Goal: Task Accomplishment & Management: Manage account settings

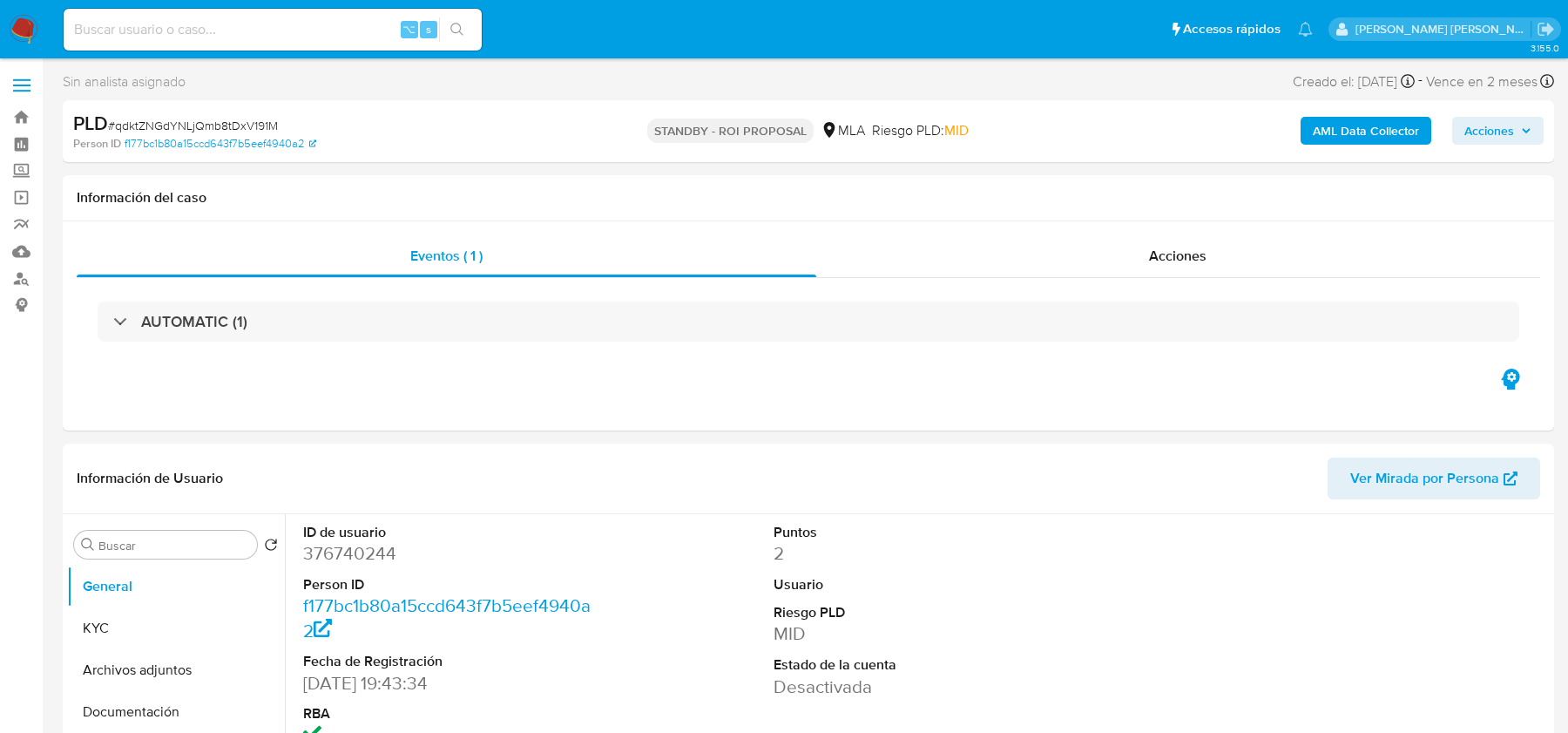
select select "10"
click at [27, 25] on img at bounding box center [23, 29] width 29 height 29
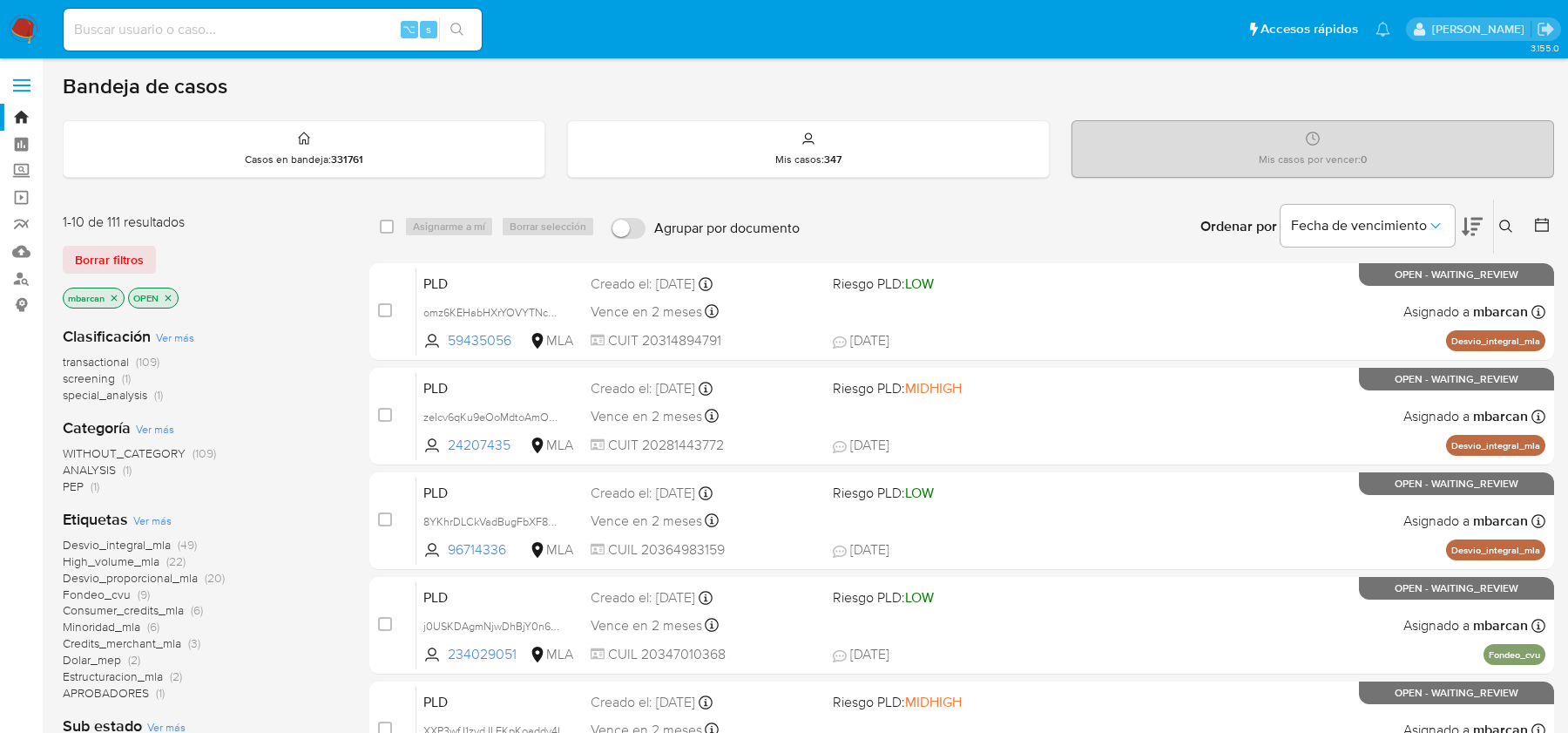
click at [1501, 219] on icon at bounding box center [1505, 226] width 13 height 13
click at [1508, 227] on icon at bounding box center [1505, 226] width 14 height 14
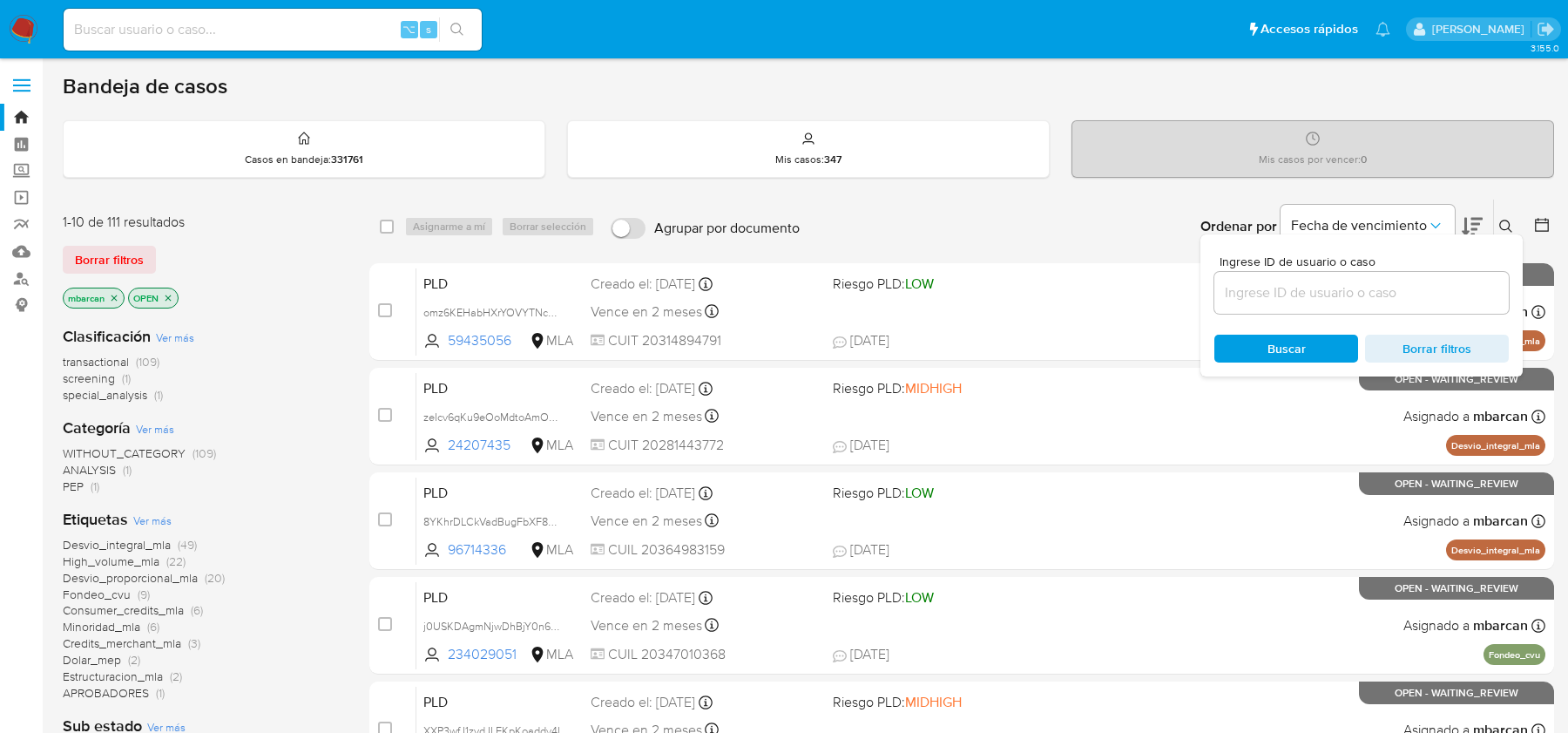
click at [1358, 303] on div at bounding box center [1361, 293] width 294 height 42
click at [1369, 292] on input at bounding box center [1361, 293] width 294 height 23
paste input "RSgNr42bMrjrKPj7IuCWzd2K"
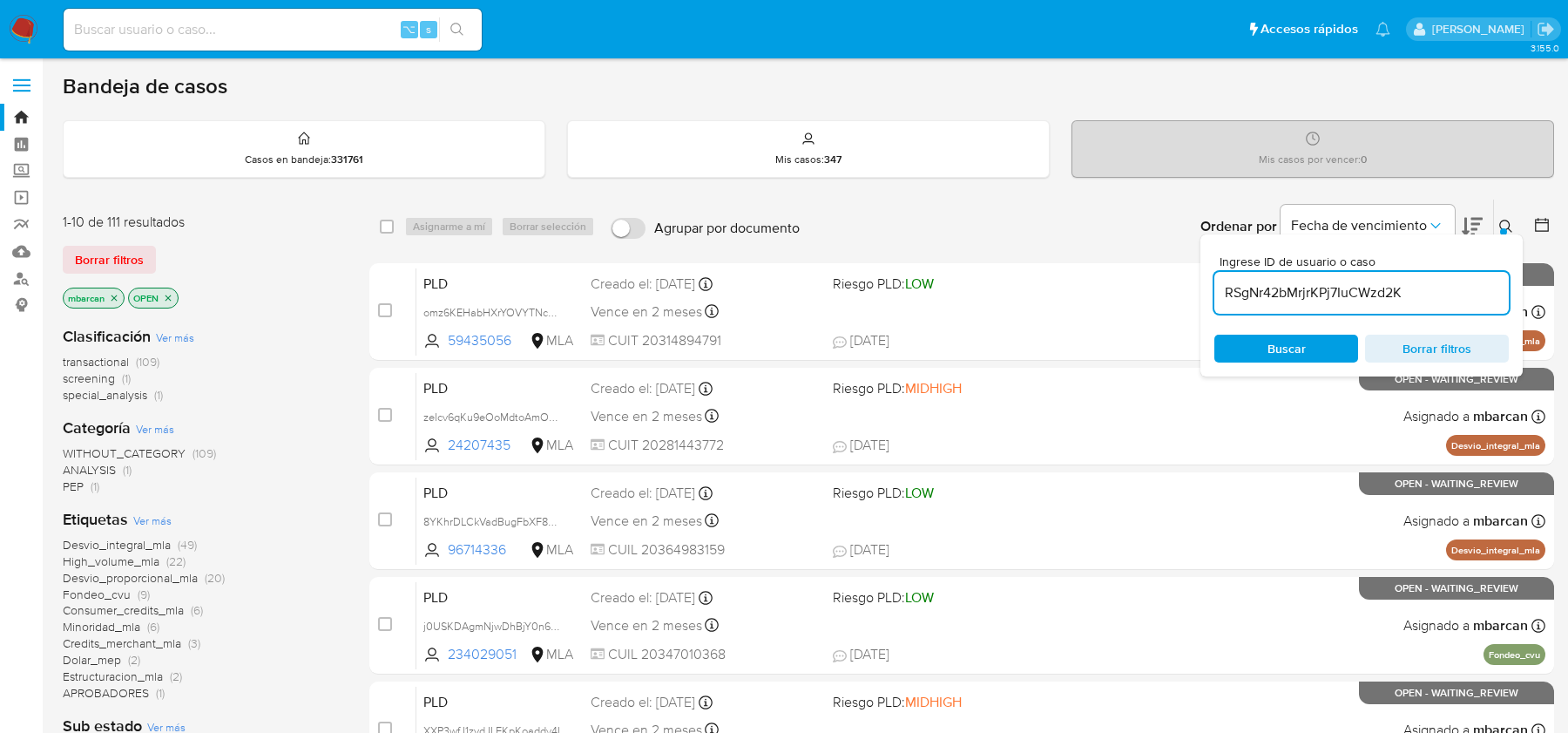
type input "RSgNr42bMrjrKPj7IuCWzd2K"
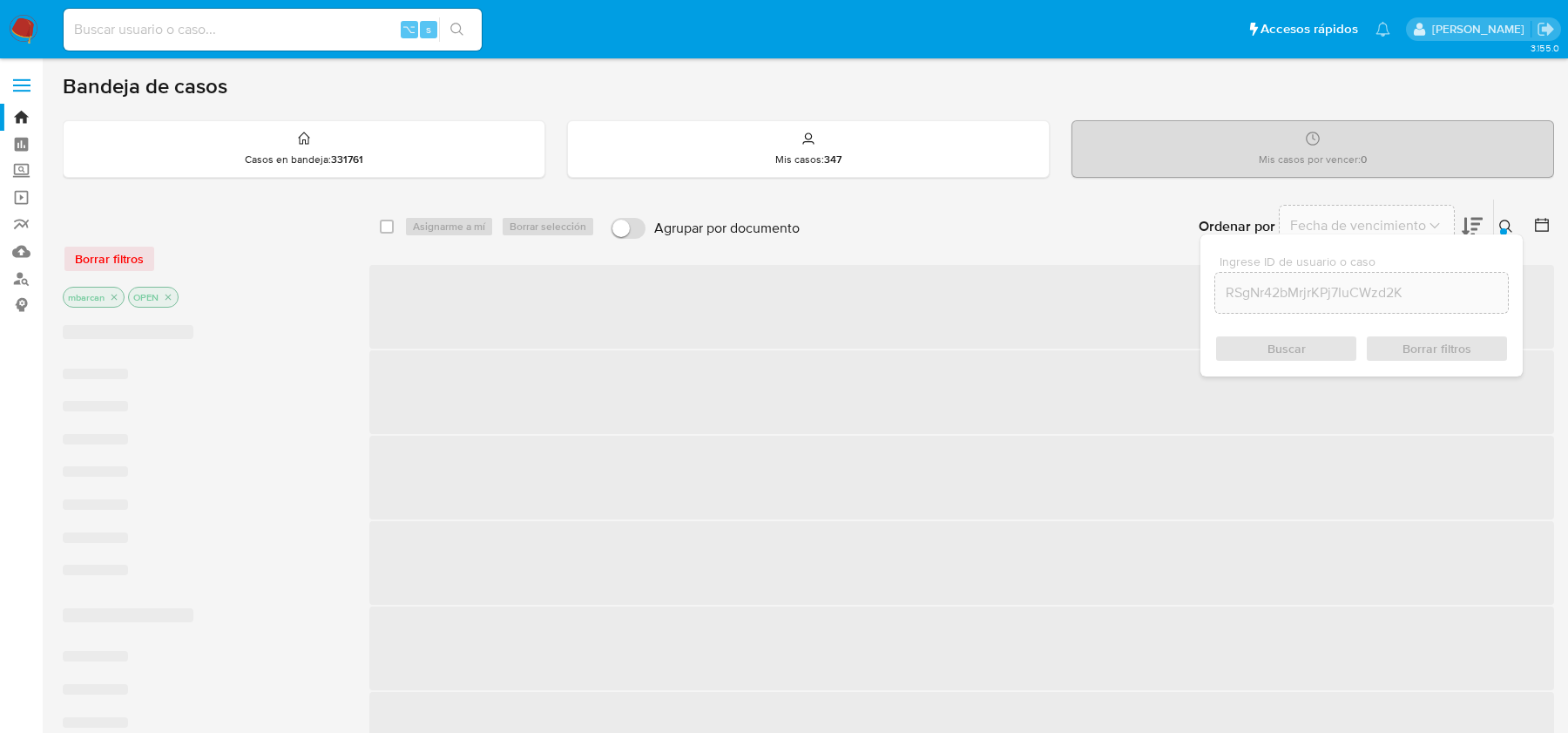
click at [1493, 229] on button at bounding box center [1507, 227] width 28 height 21
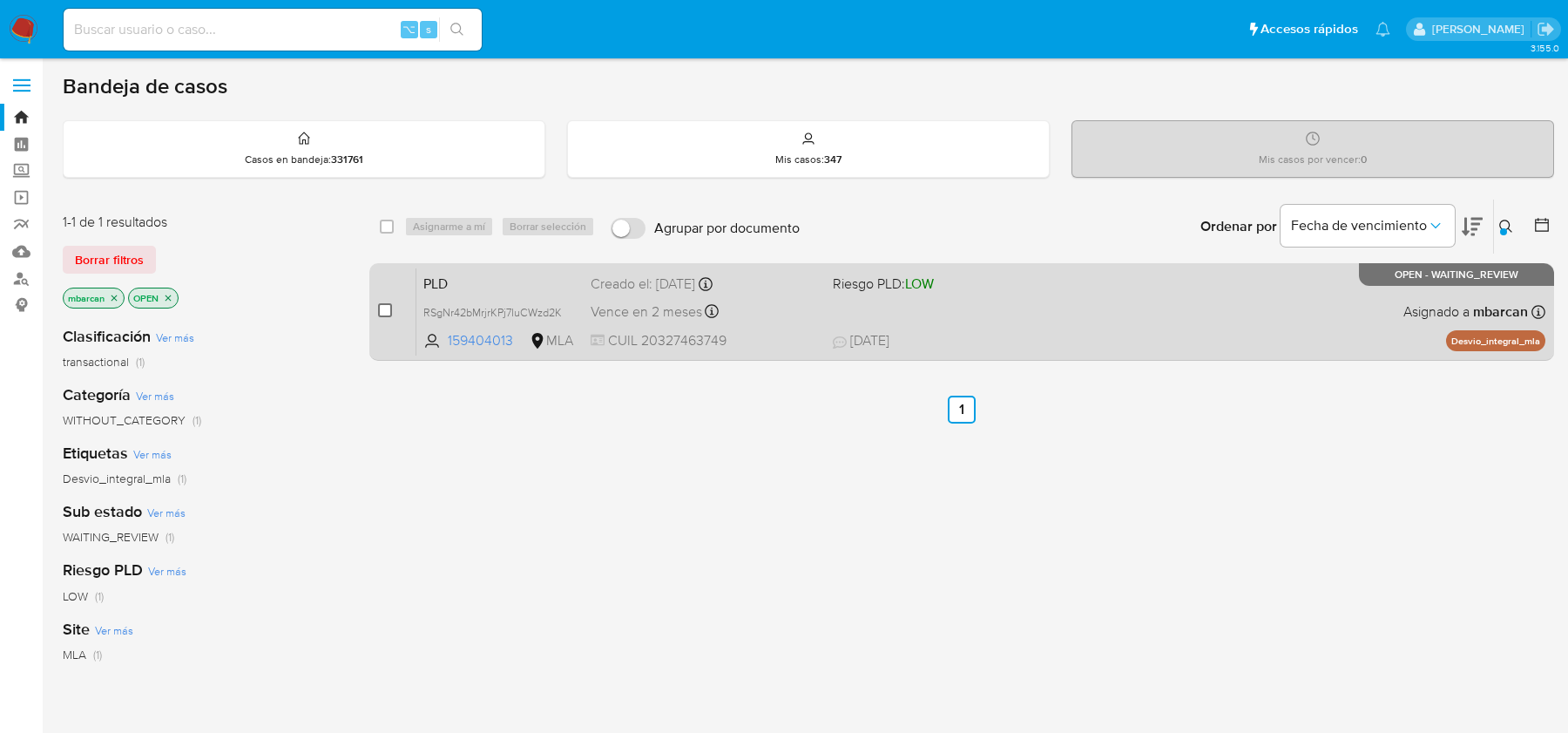
click at [386, 303] on input "checkbox" at bounding box center [385, 310] width 14 height 14
checkbox input "true"
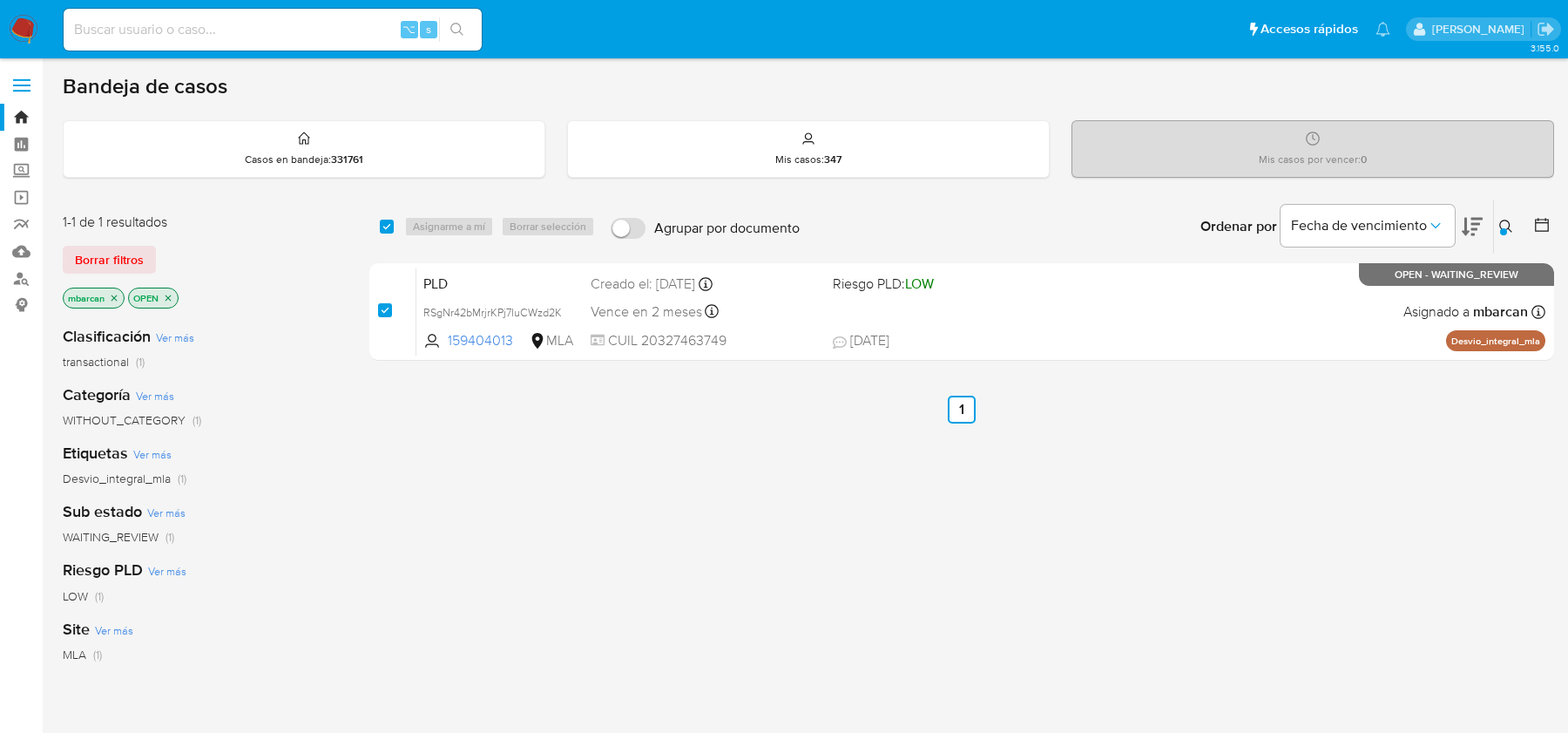
checkbox input "true"
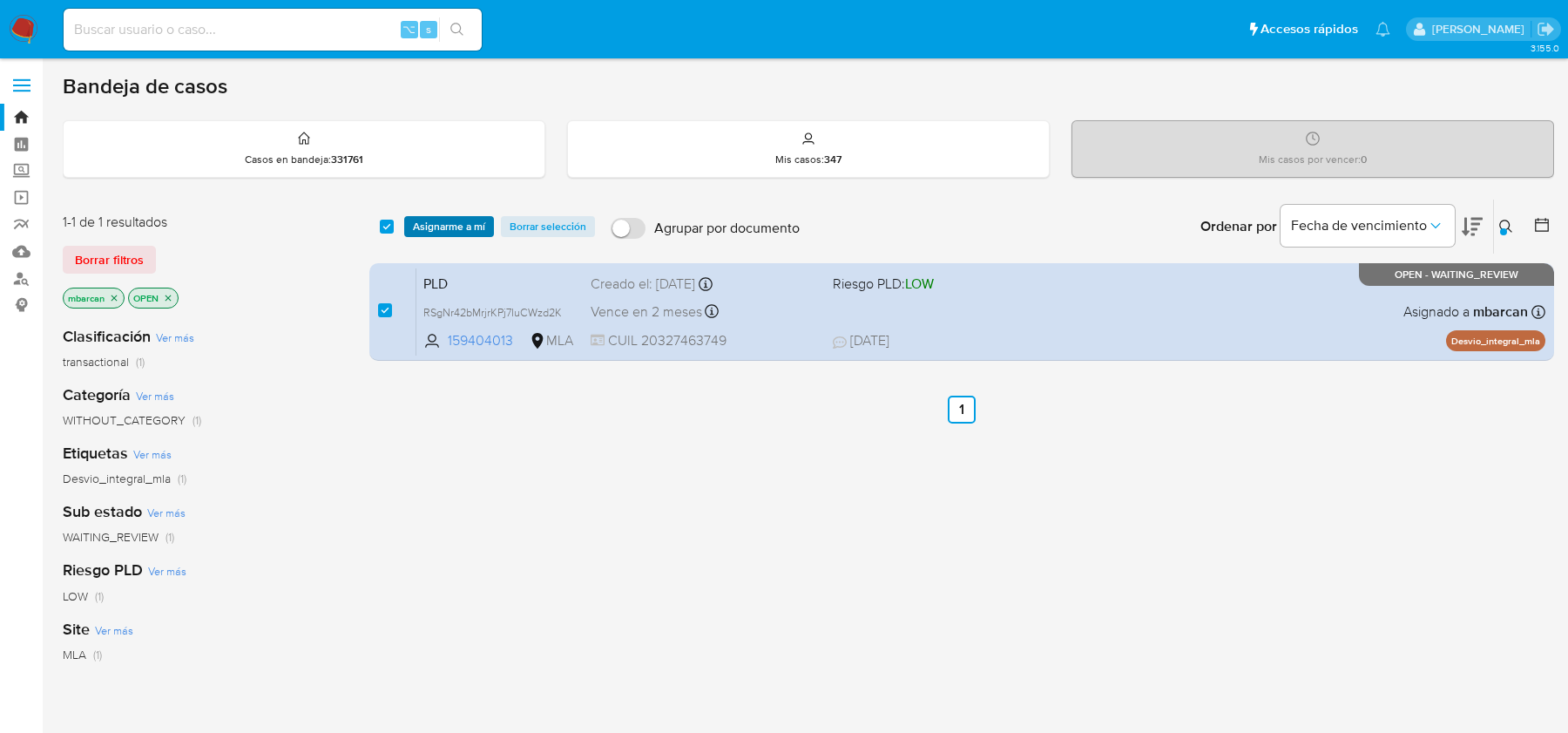
click at [456, 218] on span "Asignarme a mí" at bounding box center [448, 227] width 72 height 17
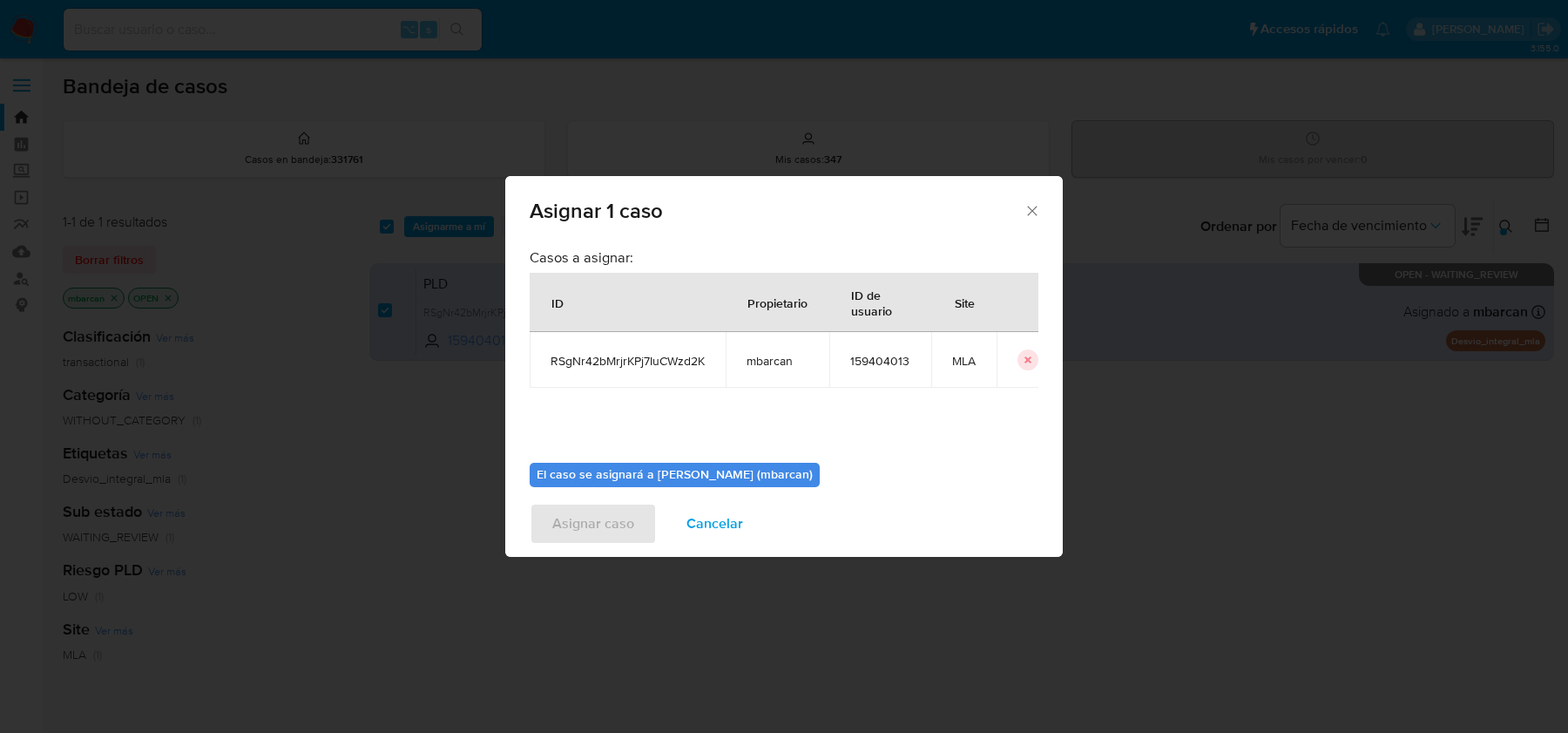
scroll to position [89, 0]
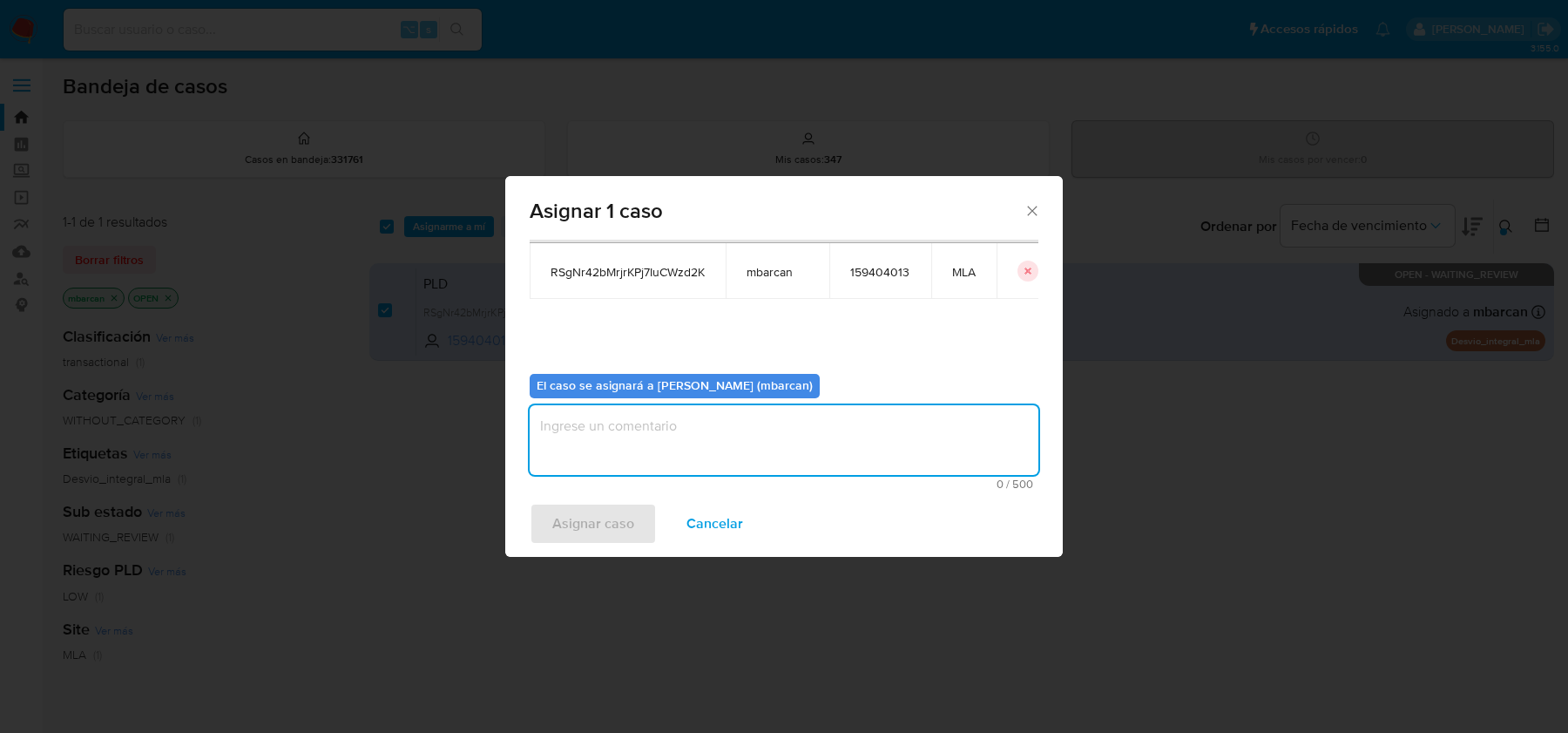
click at [821, 432] on textarea "assign-modal" at bounding box center [784, 439] width 508 height 69
type textarea "análisis"
click at [605, 527] on span "Asignar caso" at bounding box center [593, 523] width 82 height 38
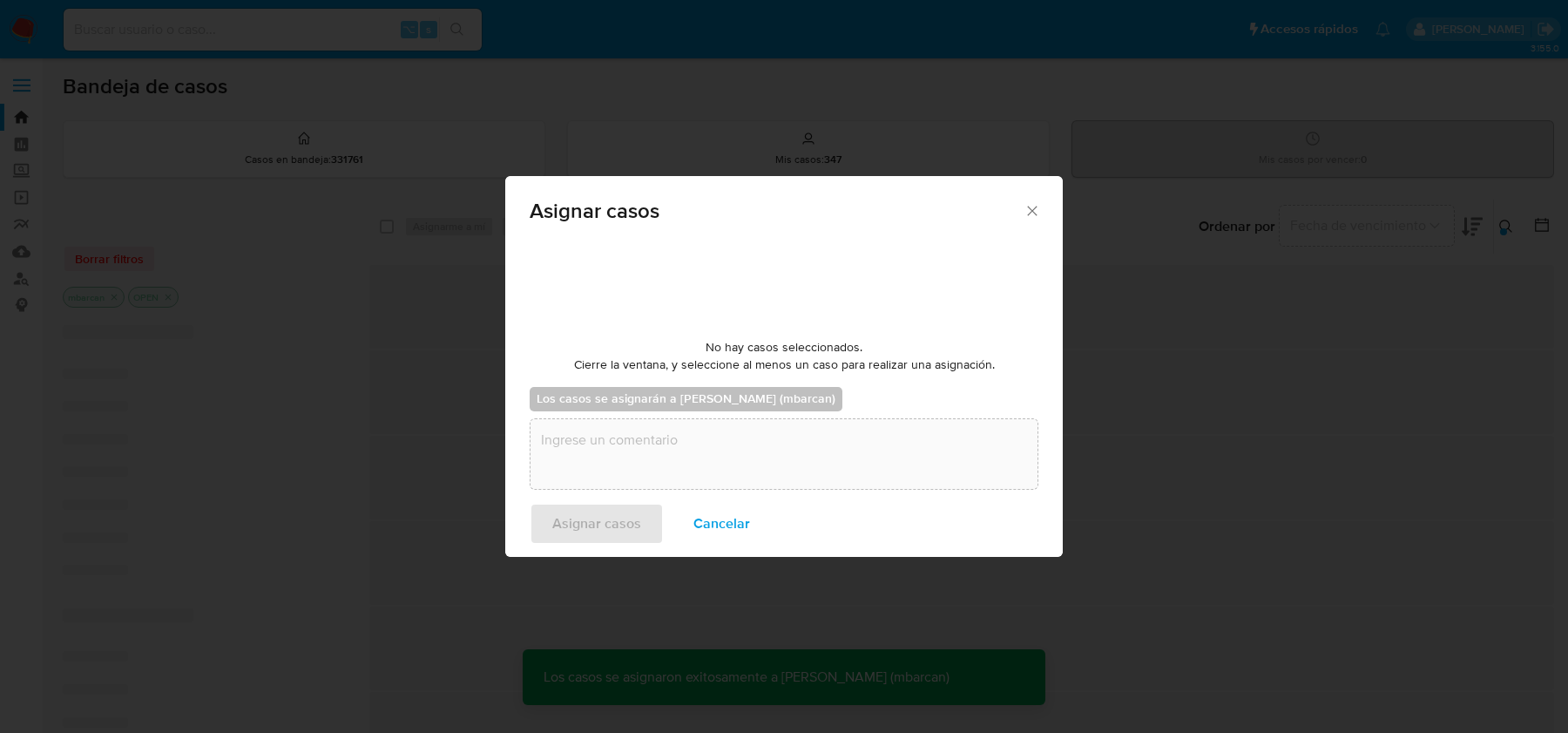
checkbox input "false"
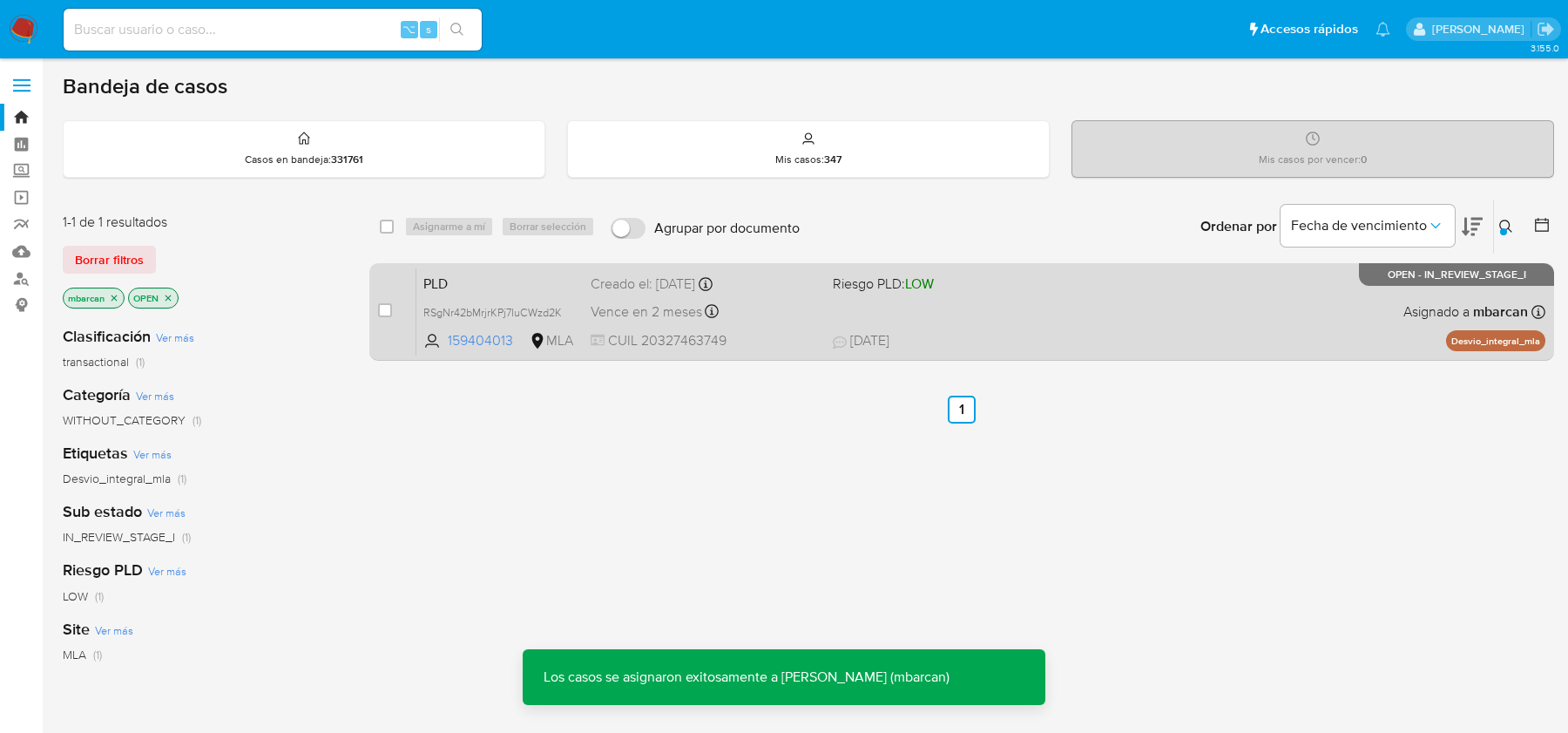
click at [465, 277] on span "PLD" at bounding box center [500, 283] width 154 height 23
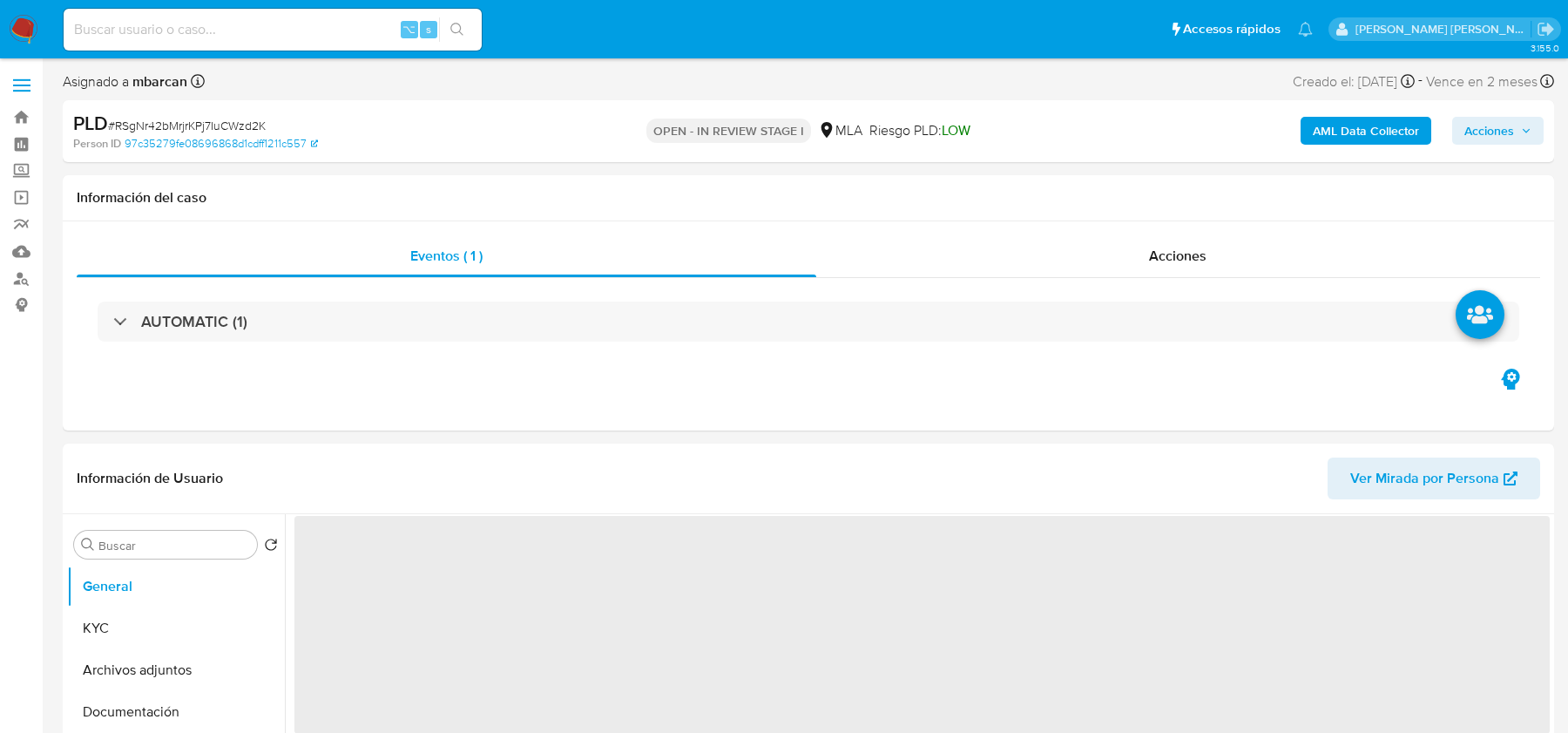
click at [243, 125] on span "# RSgNr42bMrjrKPj7IuCWzd2K" at bounding box center [187, 125] width 157 height 17
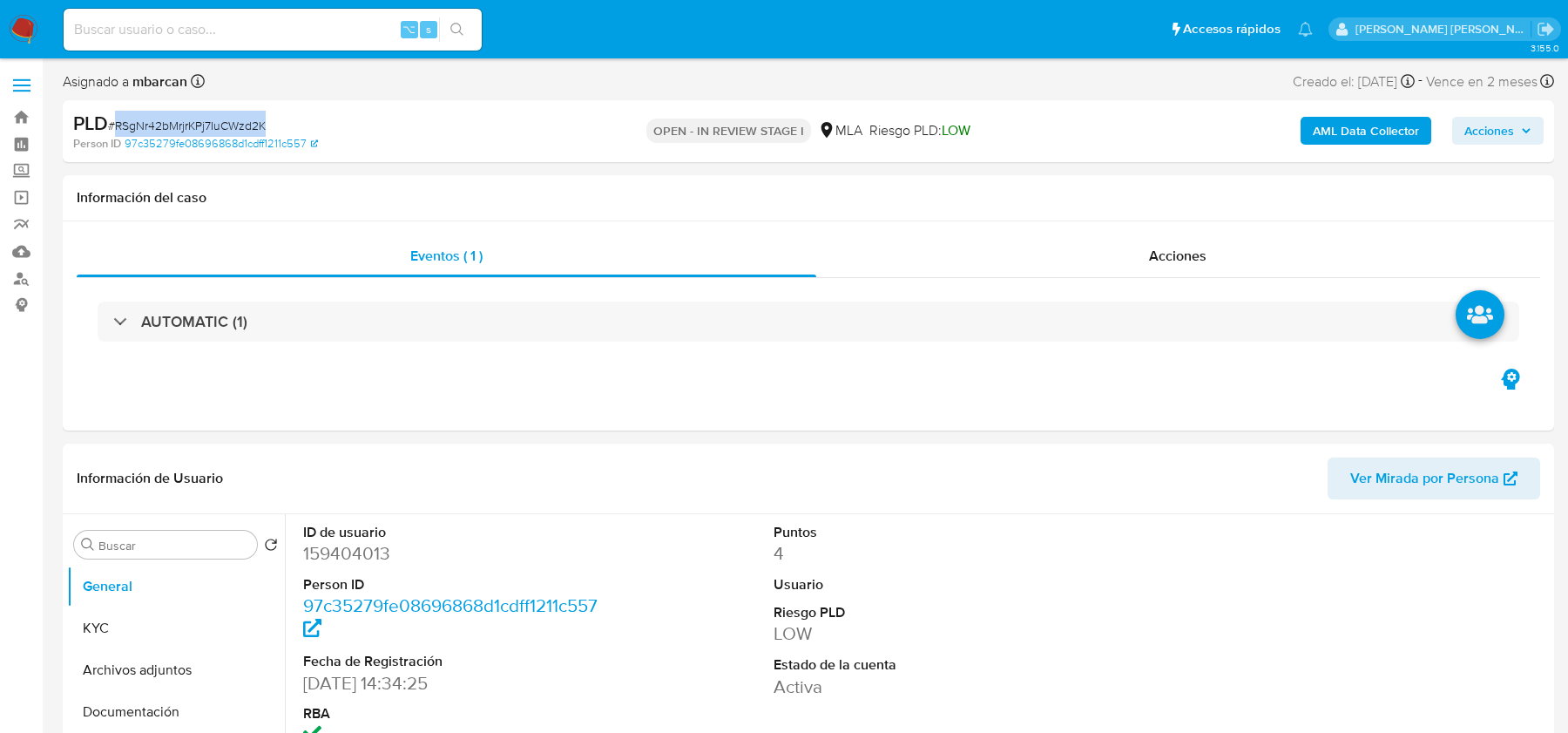
copy span "RSgNr42bMrjrKPj7IuCWzd2K"
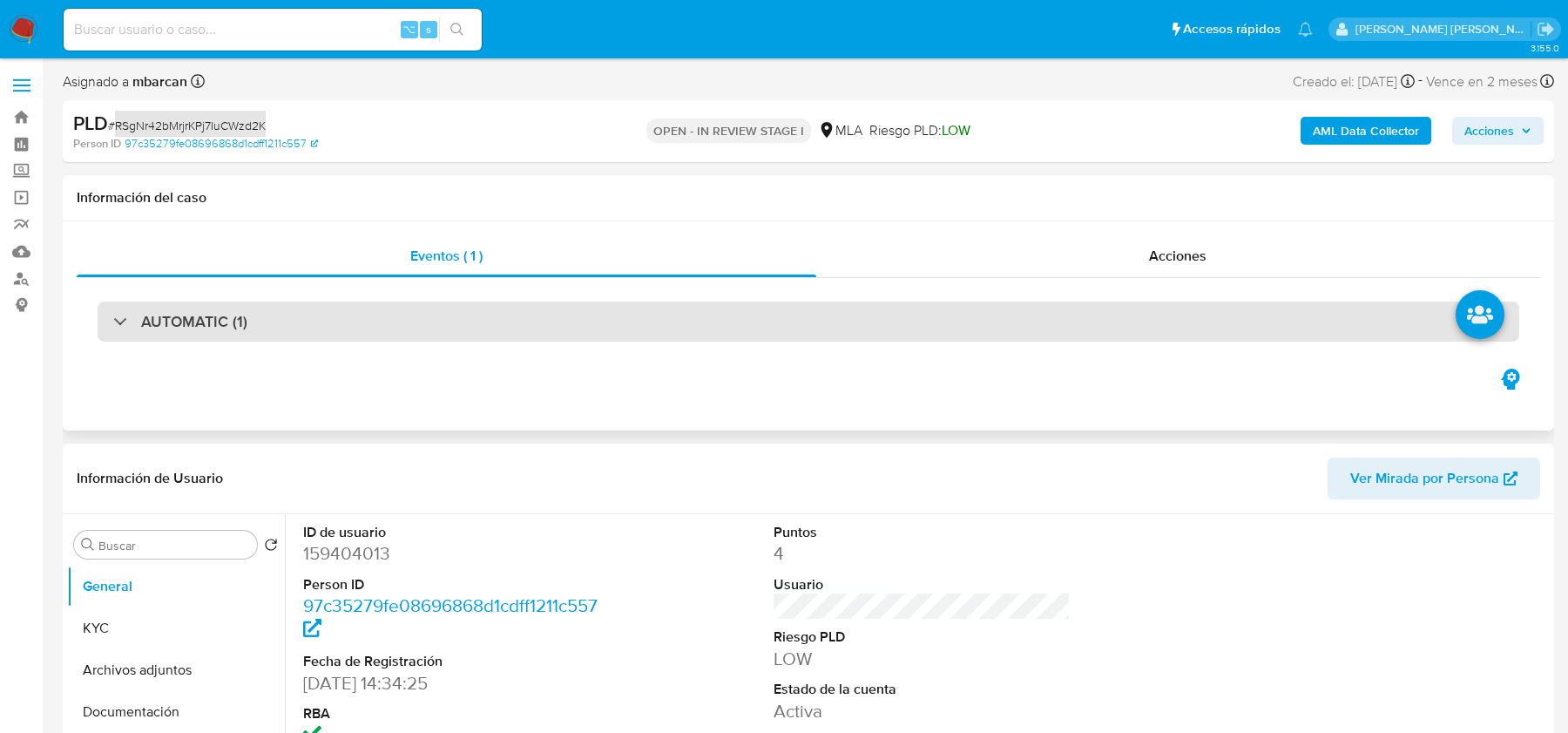
select select "10"
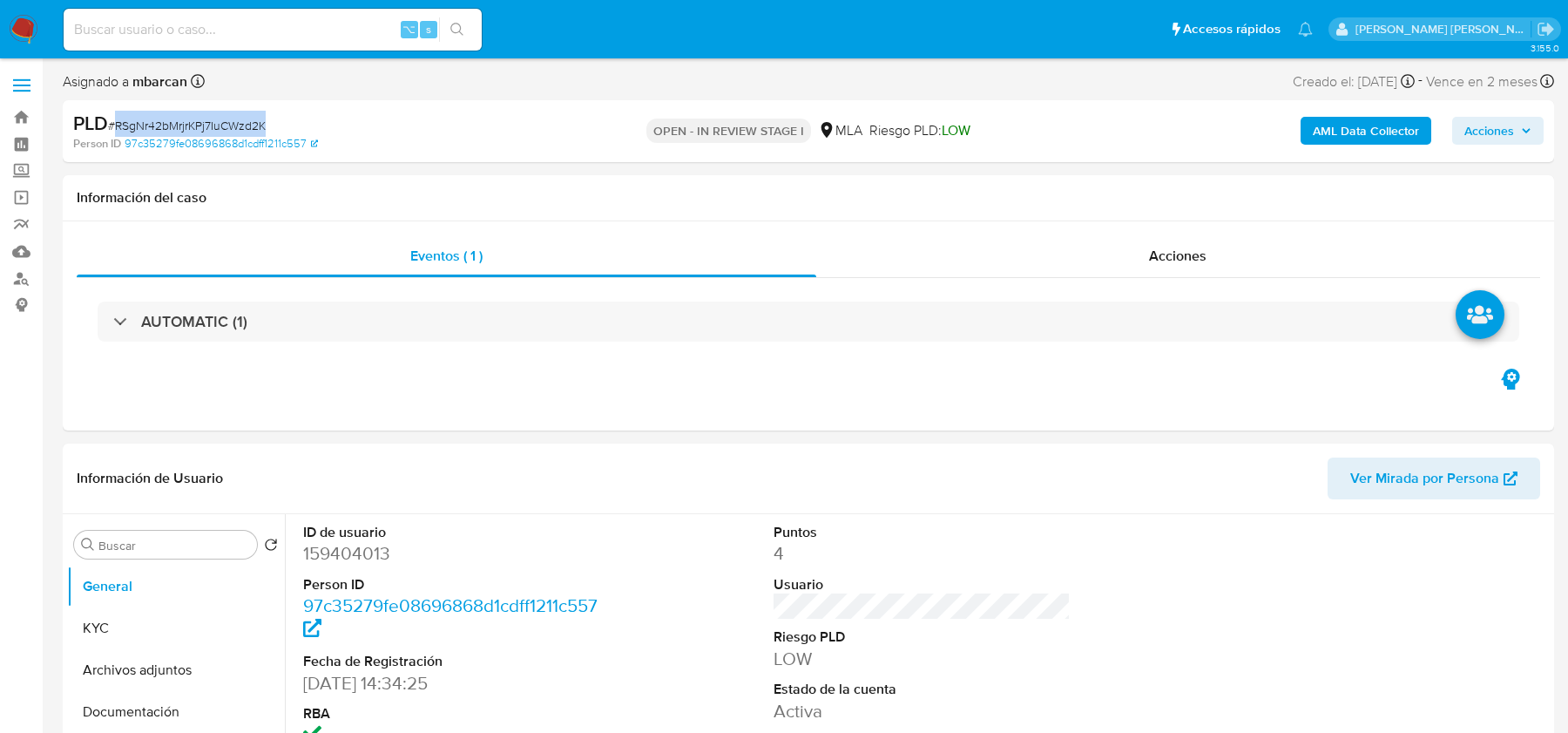
copy span "RSgNr42bMrjrKPj7IuCWzd2K"
click at [348, 559] on dd "159404013" at bounding box center [451, 553] width 296 height 25
click at [354, 559] on dd "159404013" at bounding box center [451, 553] width 296 height 25
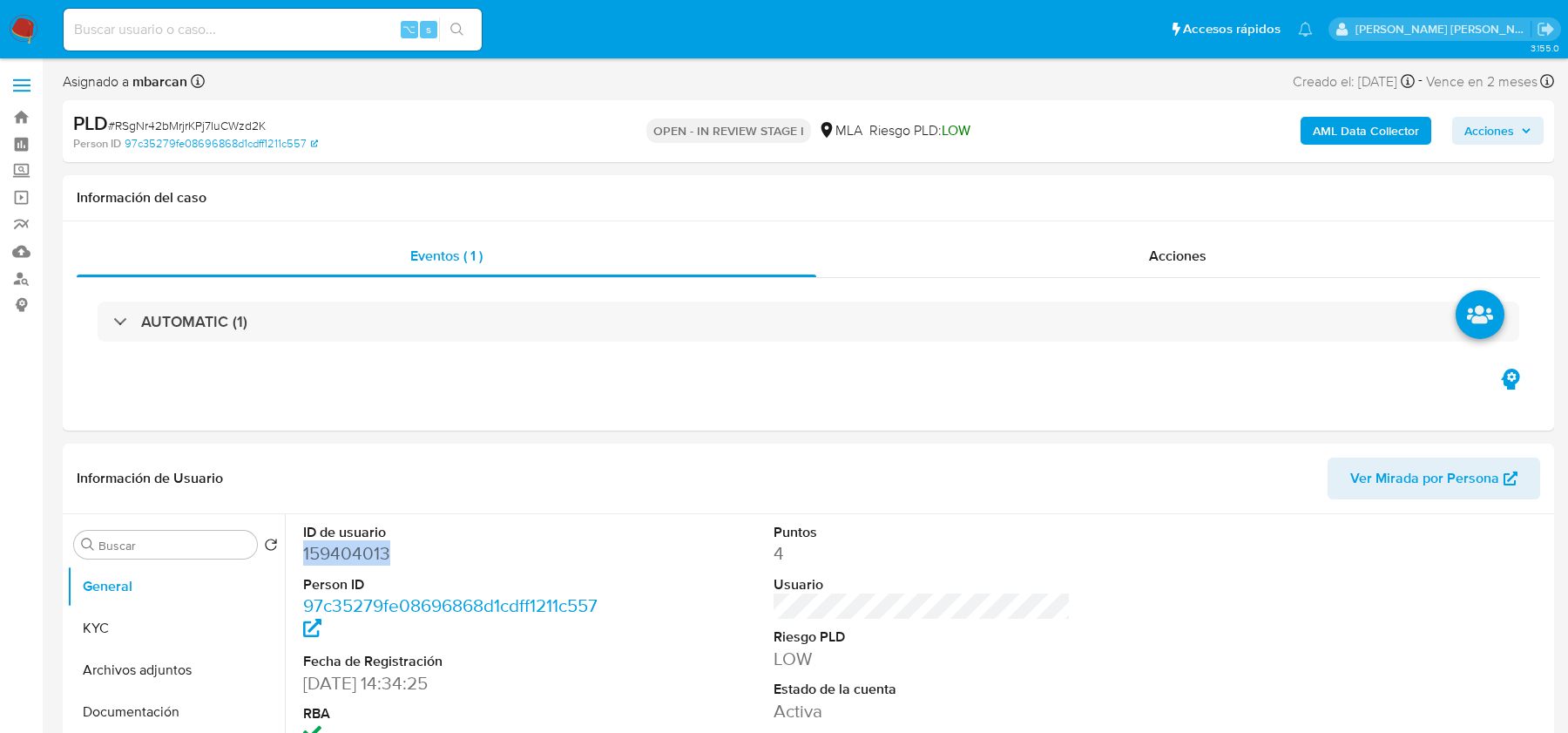
click at [189, 119] on span "# RSgNr42bMrjrKPj7IuCWzd2K" at bounding box center [187, 125] width 157 height 17
click at [104, 687] on button "Archivos adjuntos" at bounding box center [169, 669] width 204 height 42
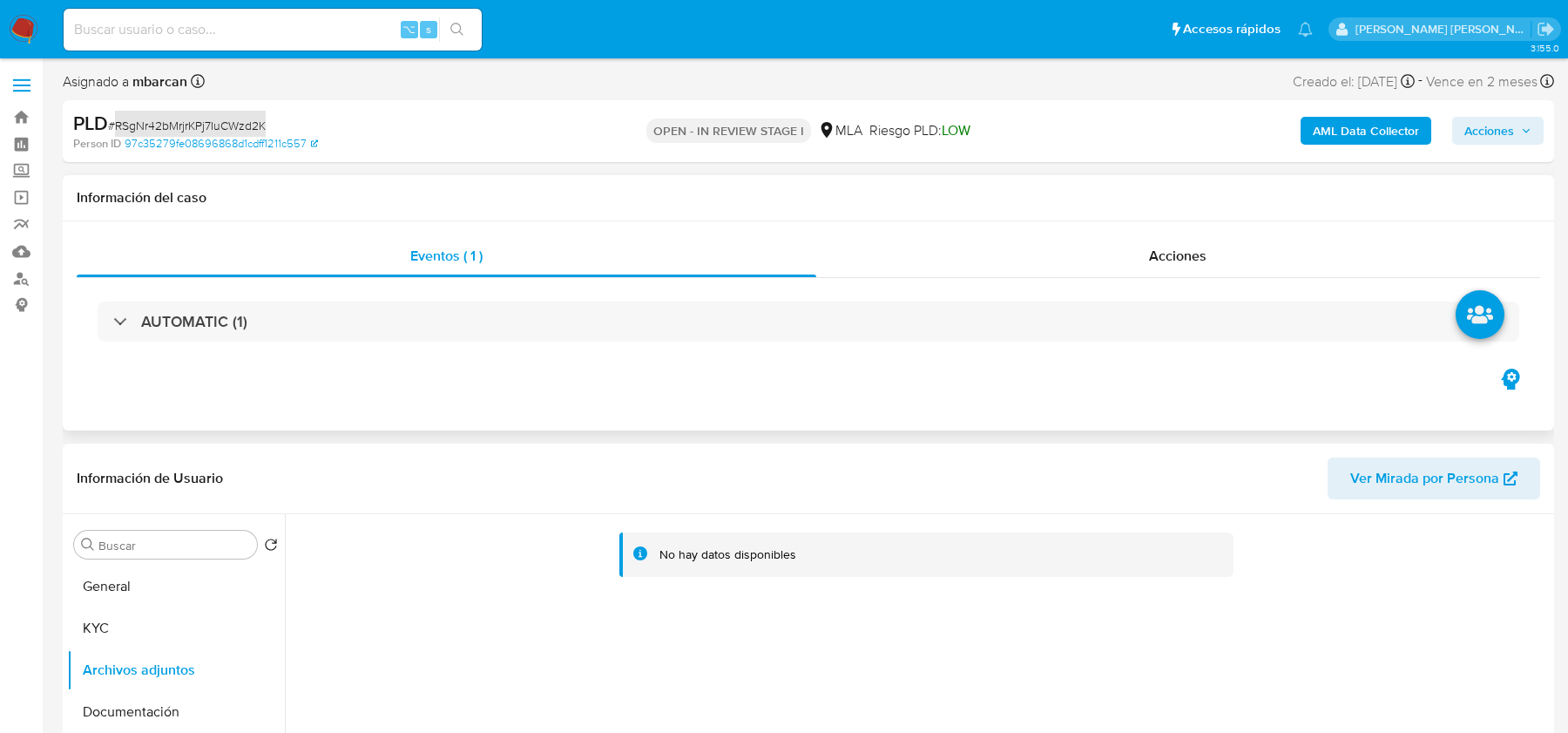
scroll to position [246, 0]
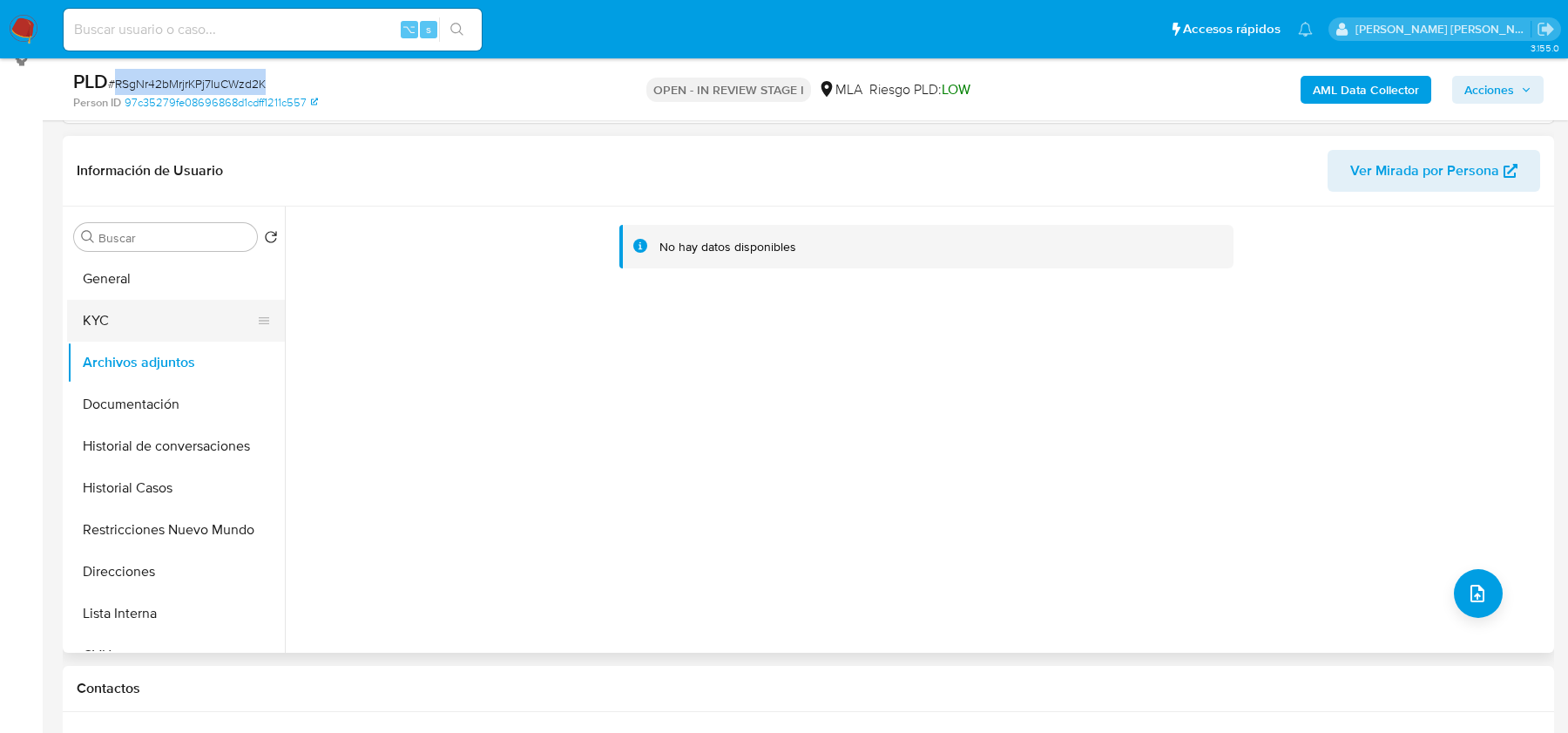
click at [122, 316] on button "KYC" at bounding box center [169, 321] width 204 height 42
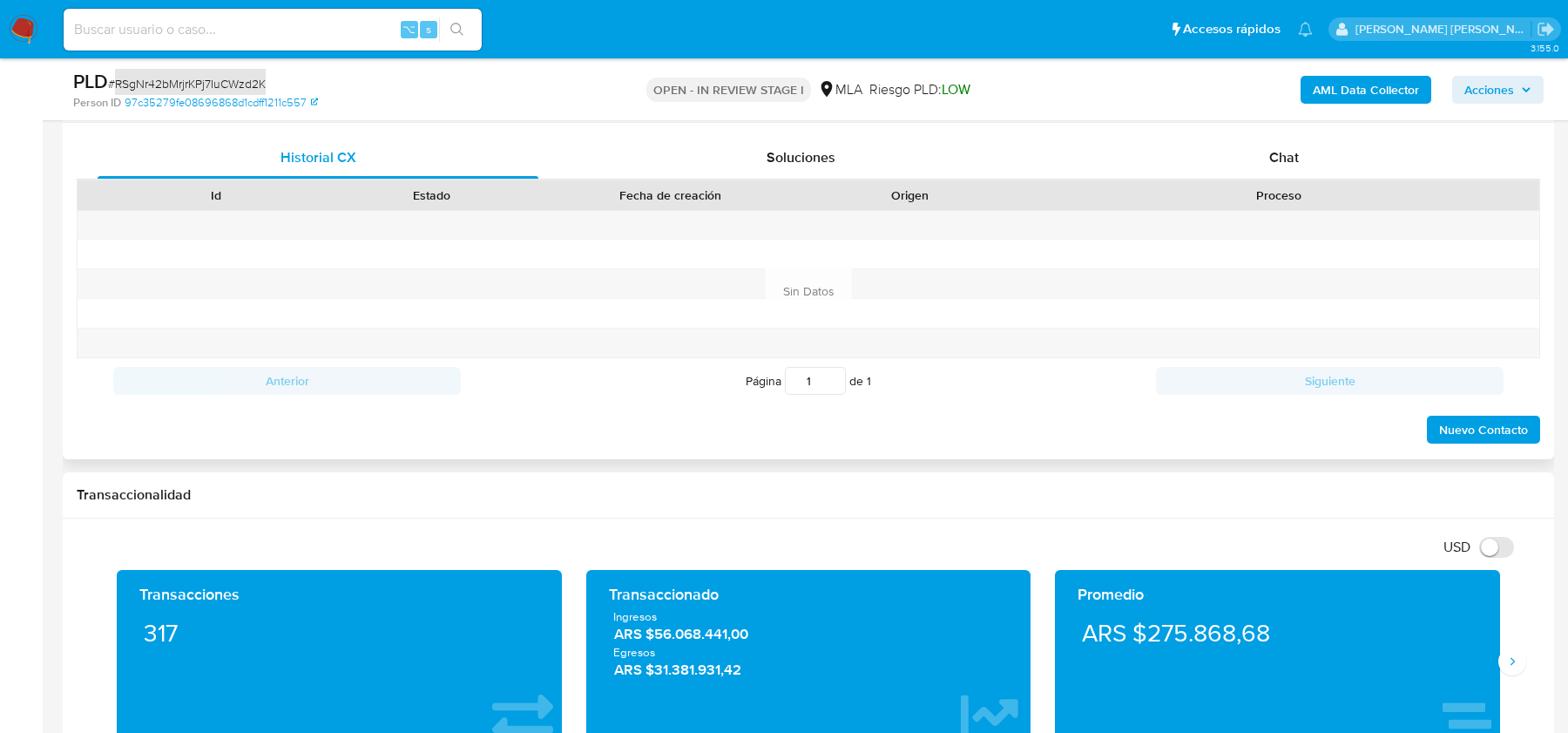
scroll to position [764, 0]
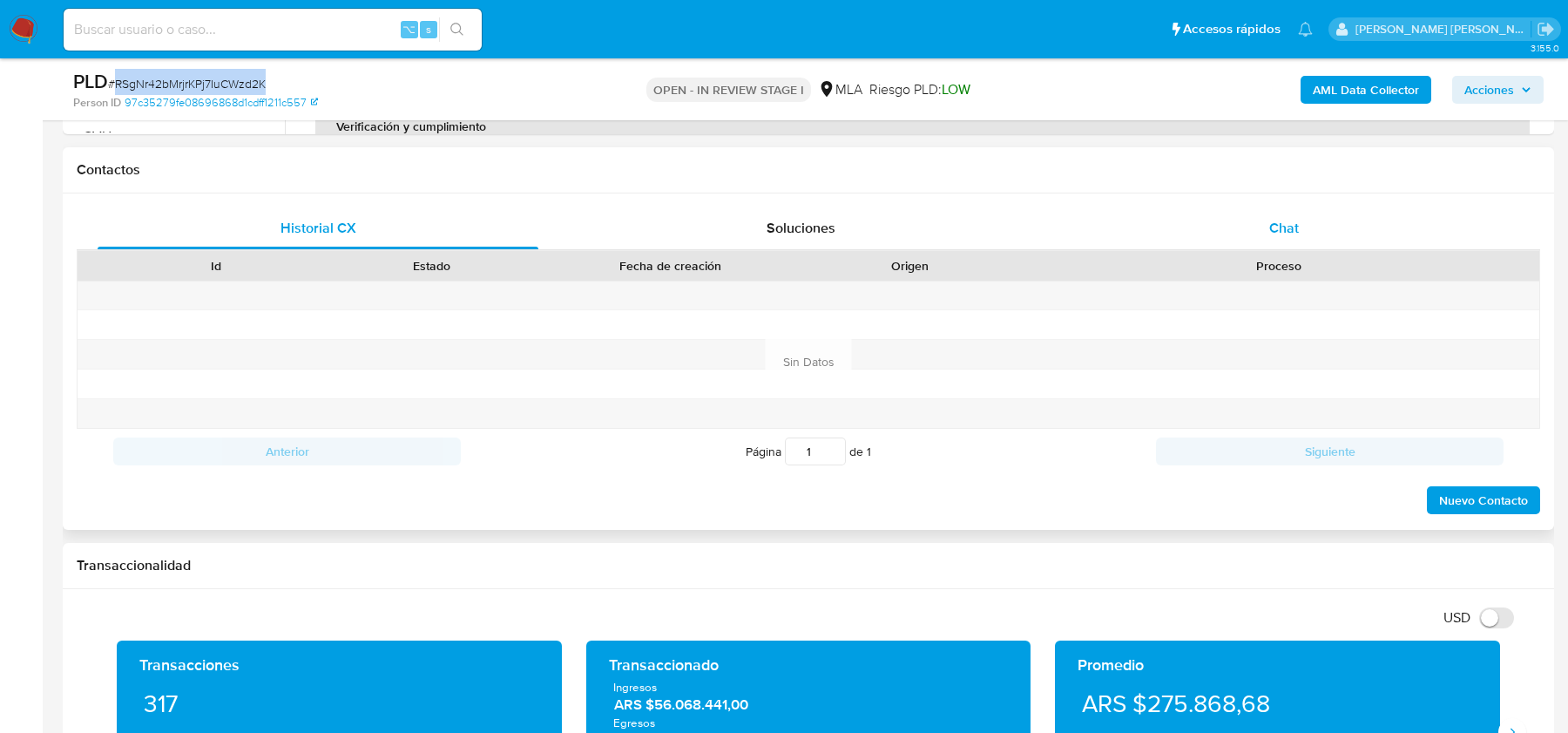
click at [1268, 222] on span "Chat" at bounding box center [1283, 228] width 29 height 20
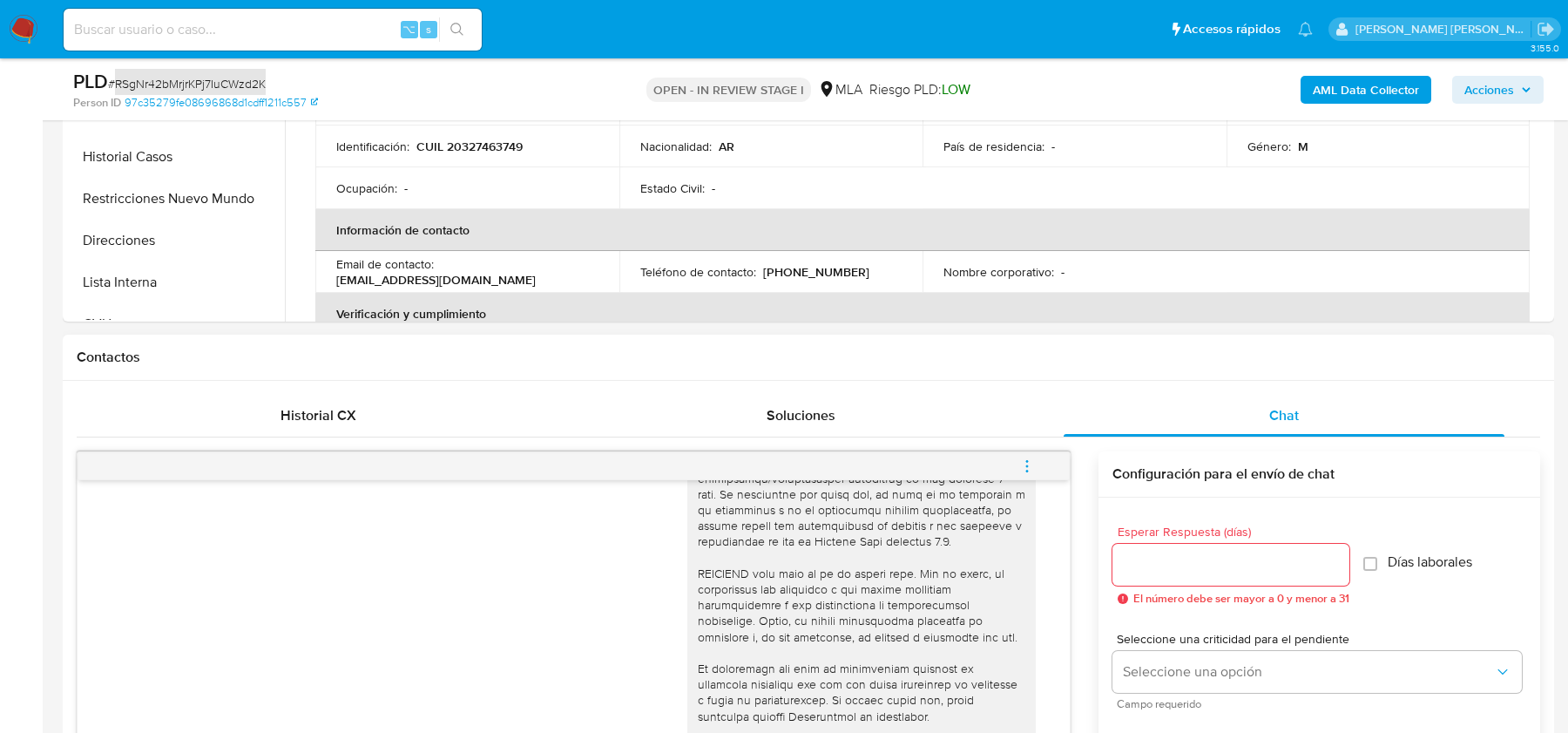
scroll to position [403, 0]
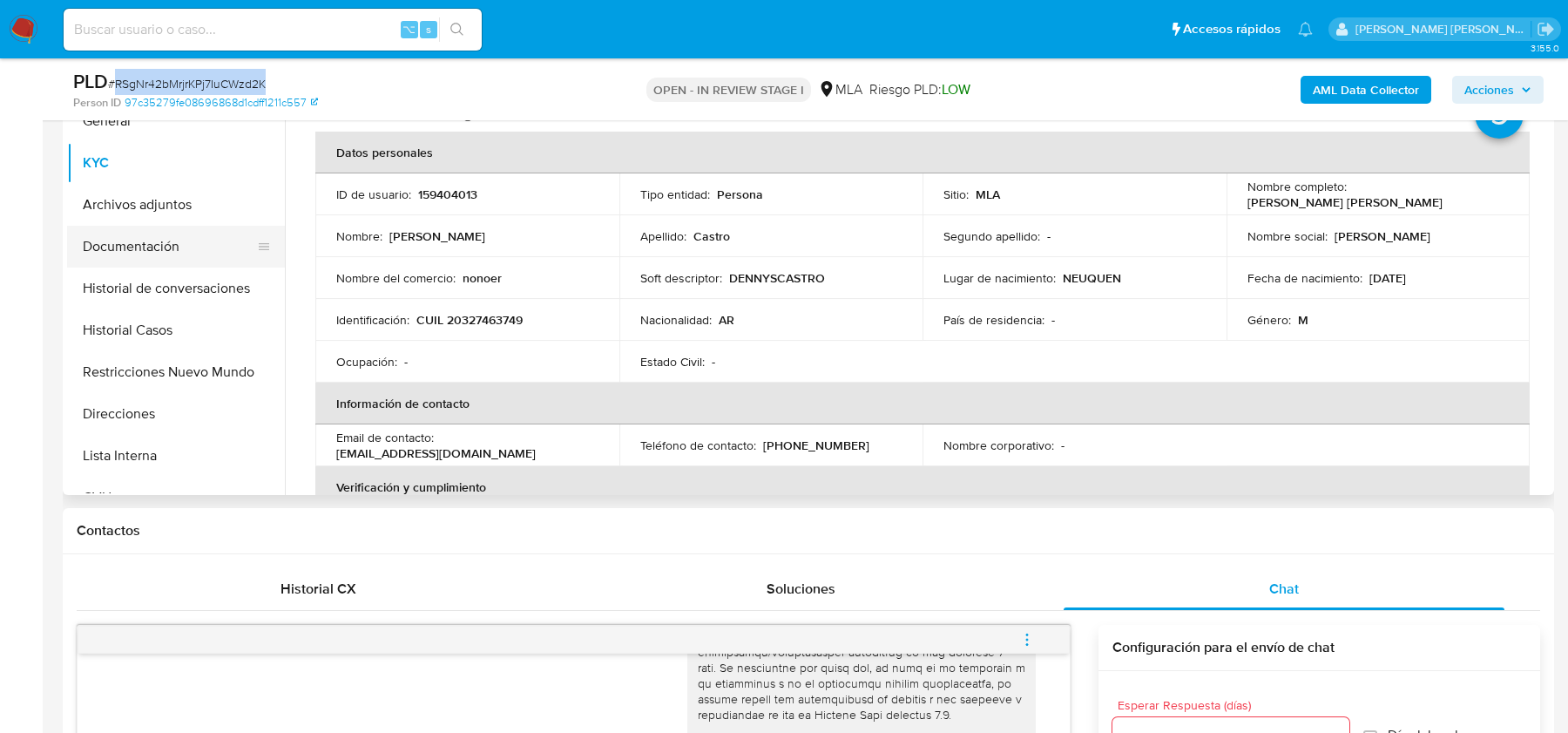
click at [137, 251] on button "Documentación" at bounding box center [169, 247] width 204 height 42
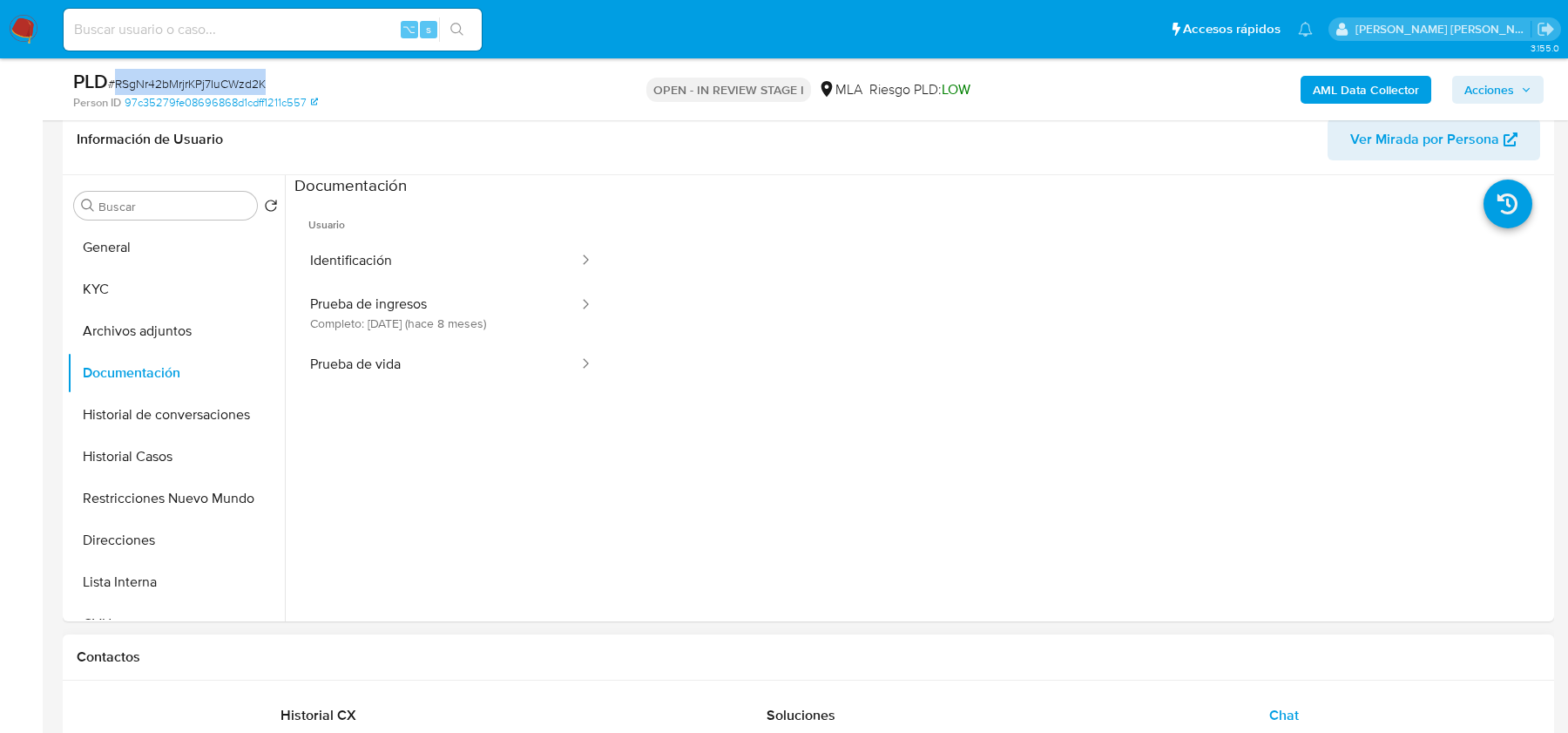
scroll to position [272, 0]
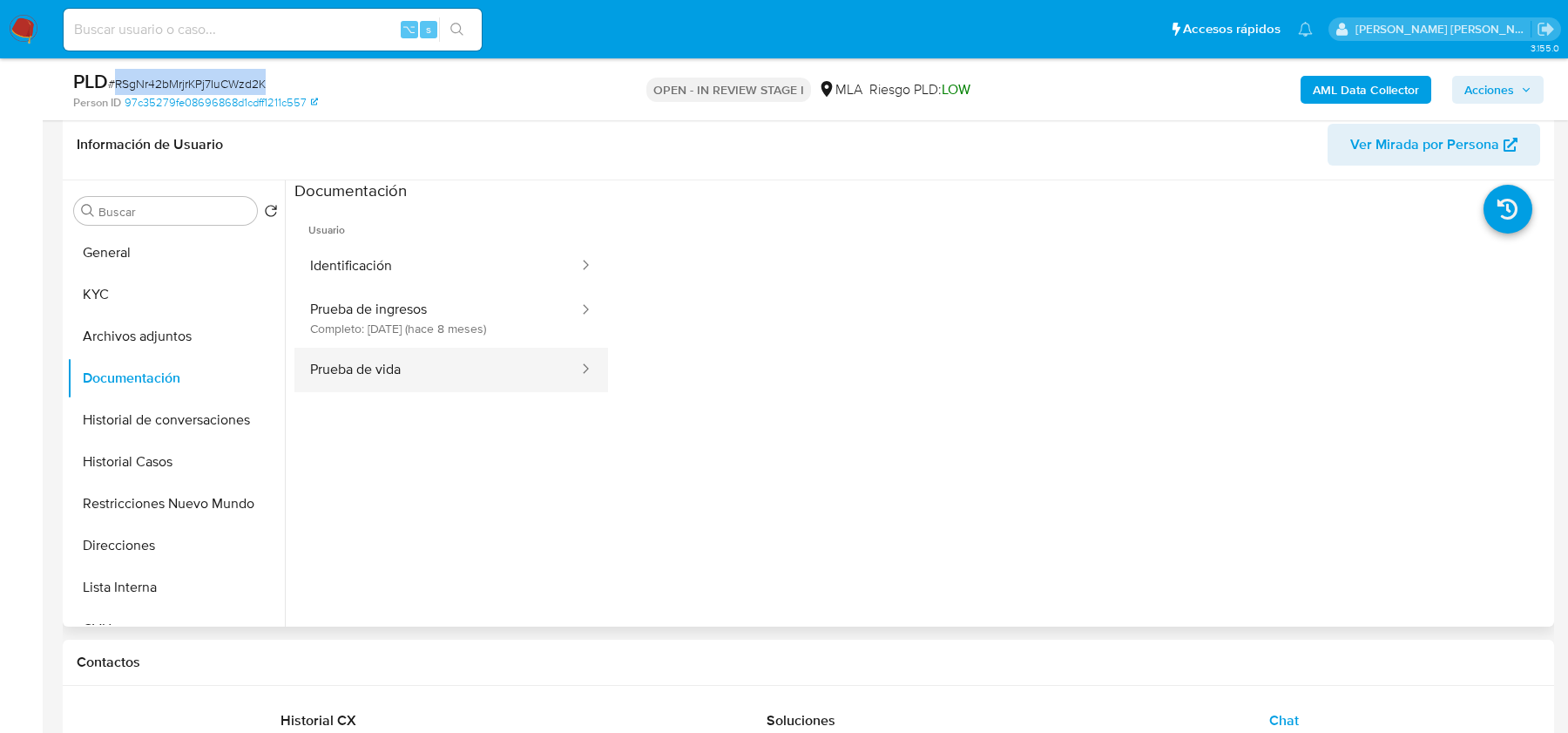
click at [410, 348] on button "Prueba de vida" at bounding box center [436, 370] width 285 height 45
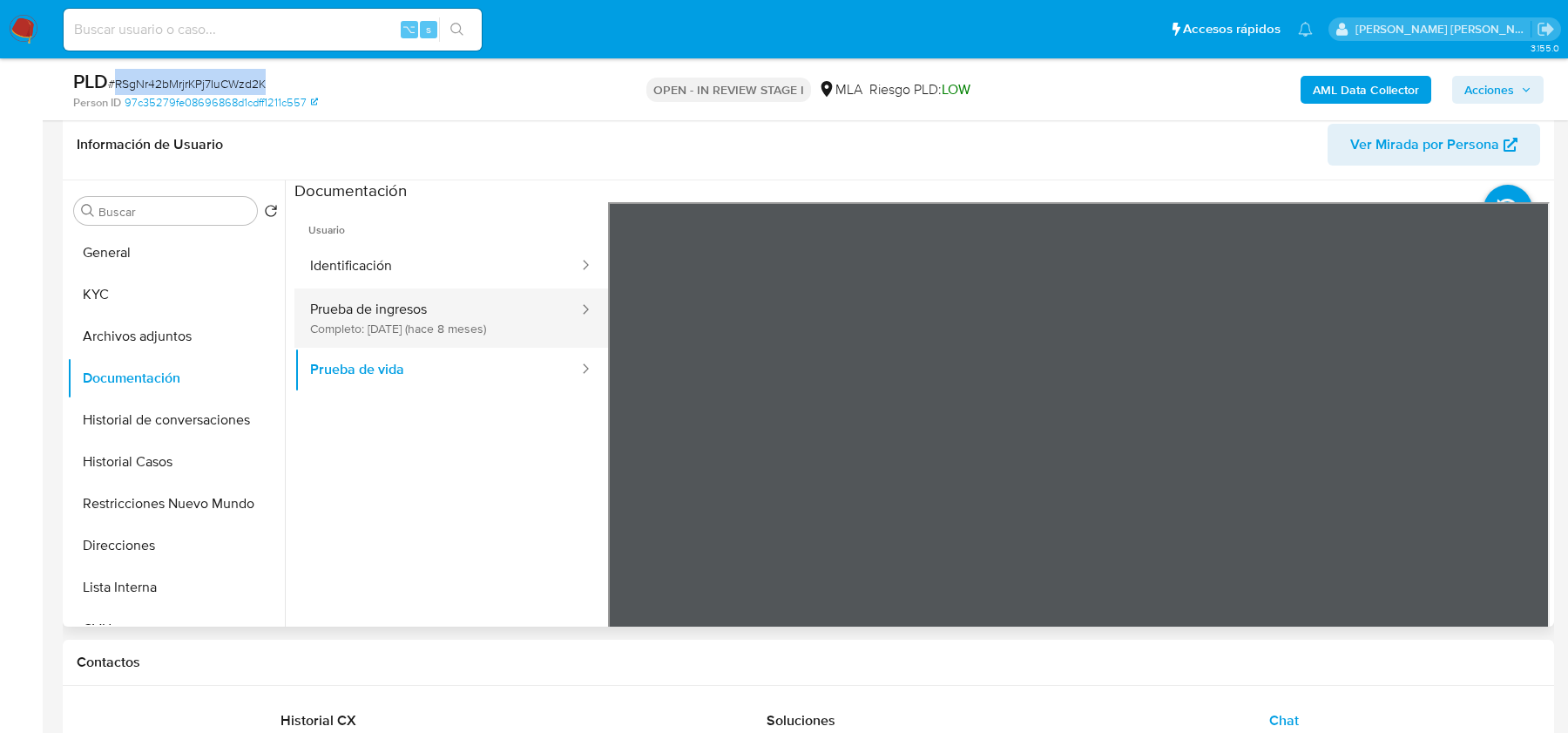
click at [413, 328] on button "Prueba de ingresos Completo: [DATE] (hace 8 meses)" at bounding box center [436, 318] width 285 height 59
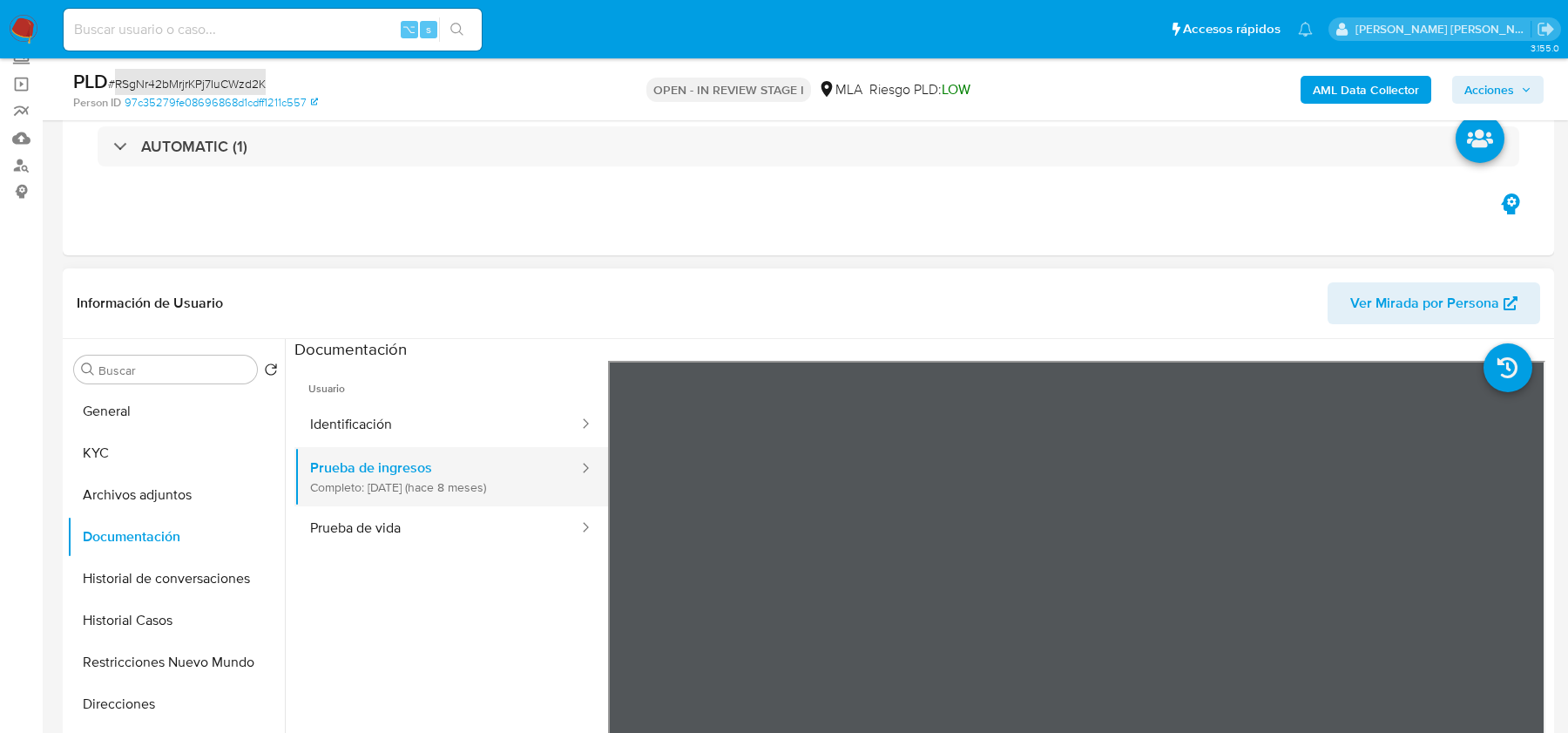
scroll to position [249, 0]
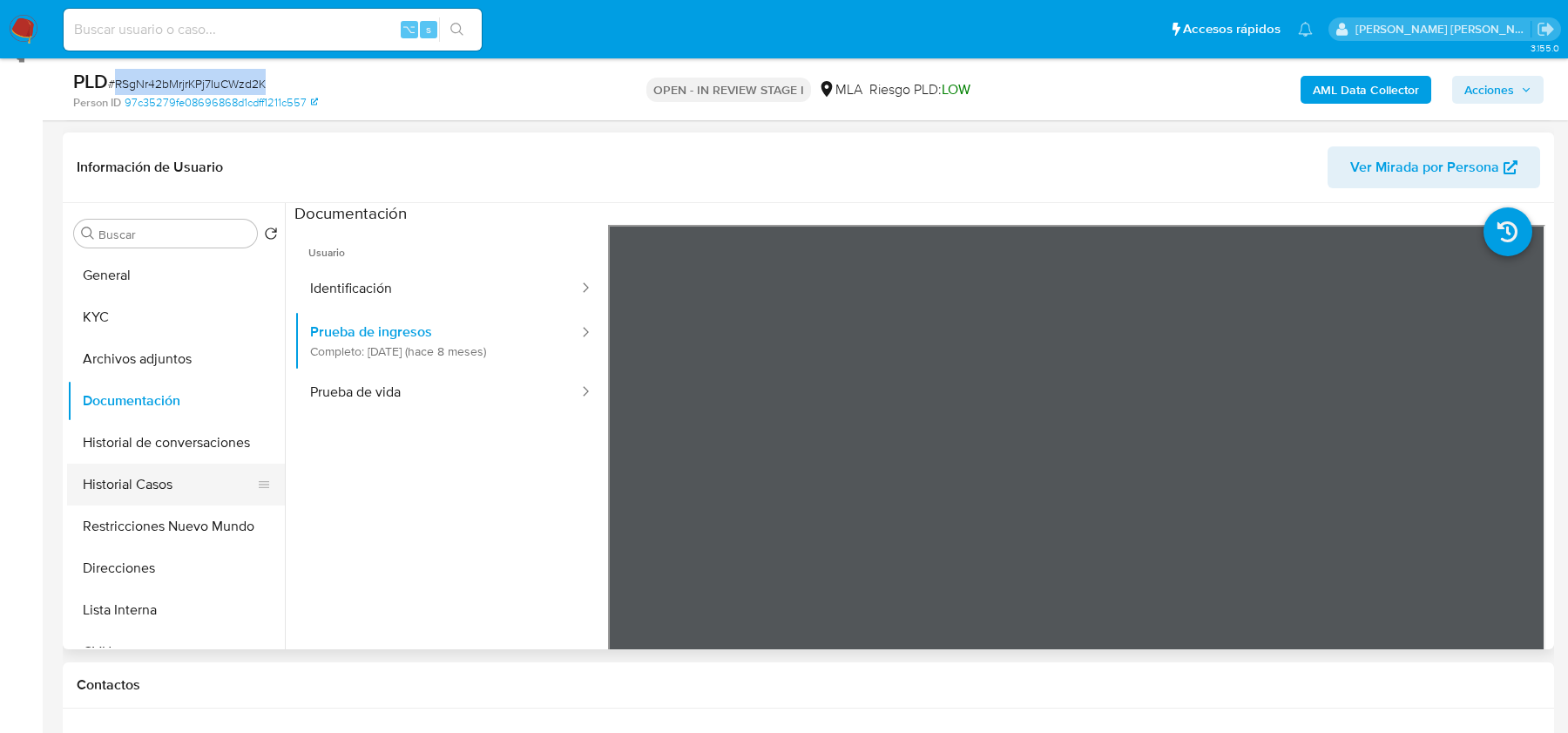
click at [152, 476] on button "Historial Casos" at bounding box center [169, 485] width 204 height 42
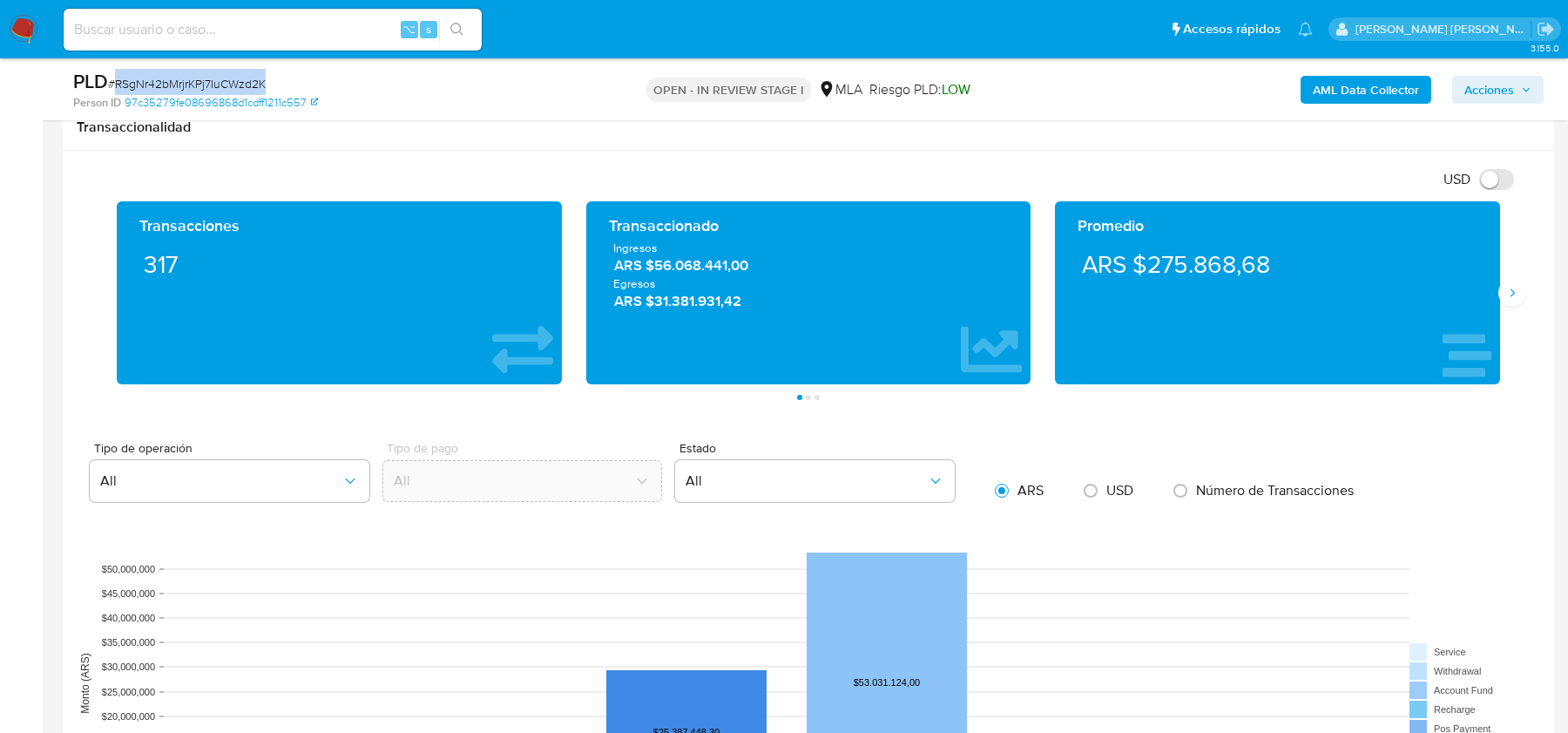
scroll to position [1433, 0]
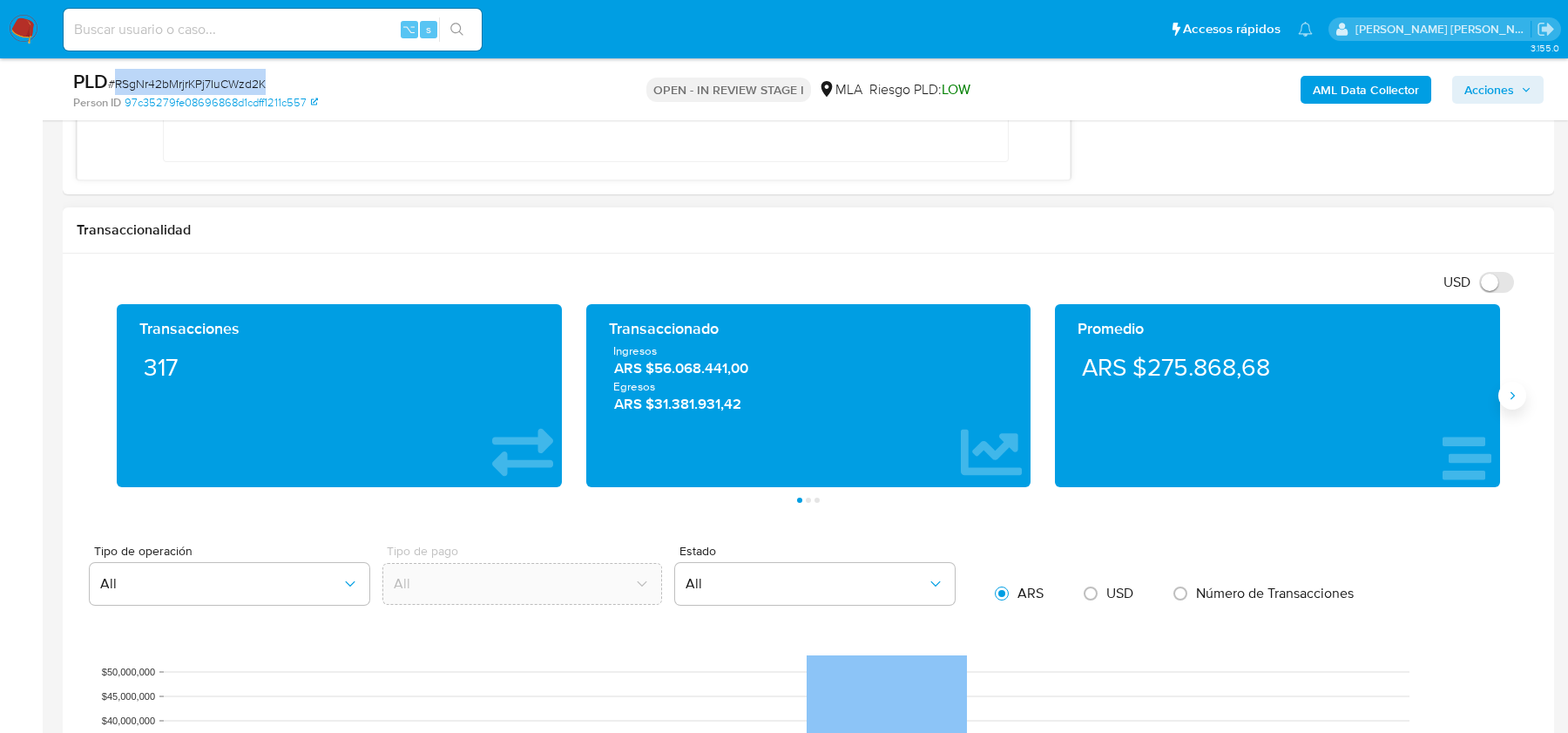
click at [1510, 394] on icon "Siguiente" at bounding box center [1512, 395] width 5 height 8
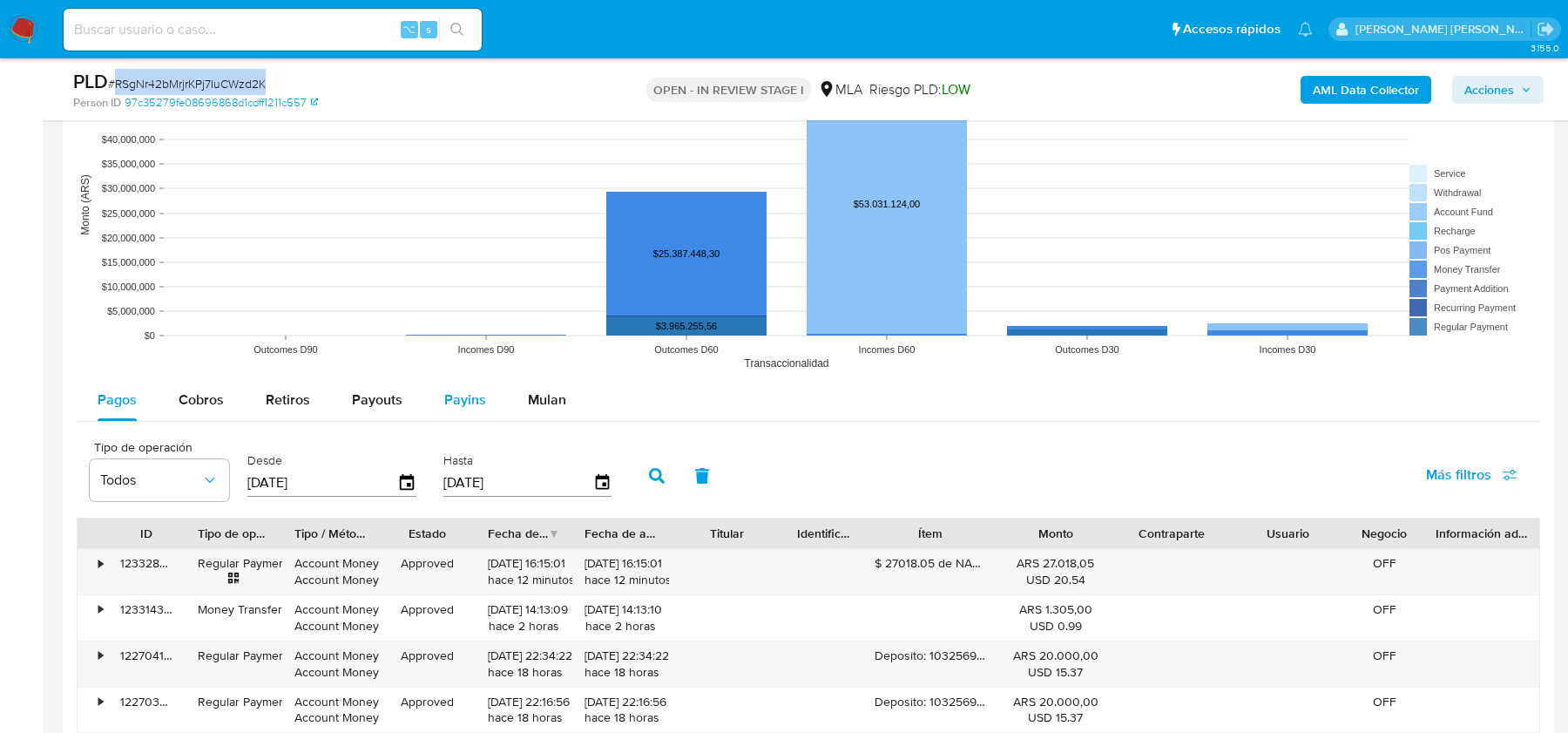
scroll to position [2019, 0]
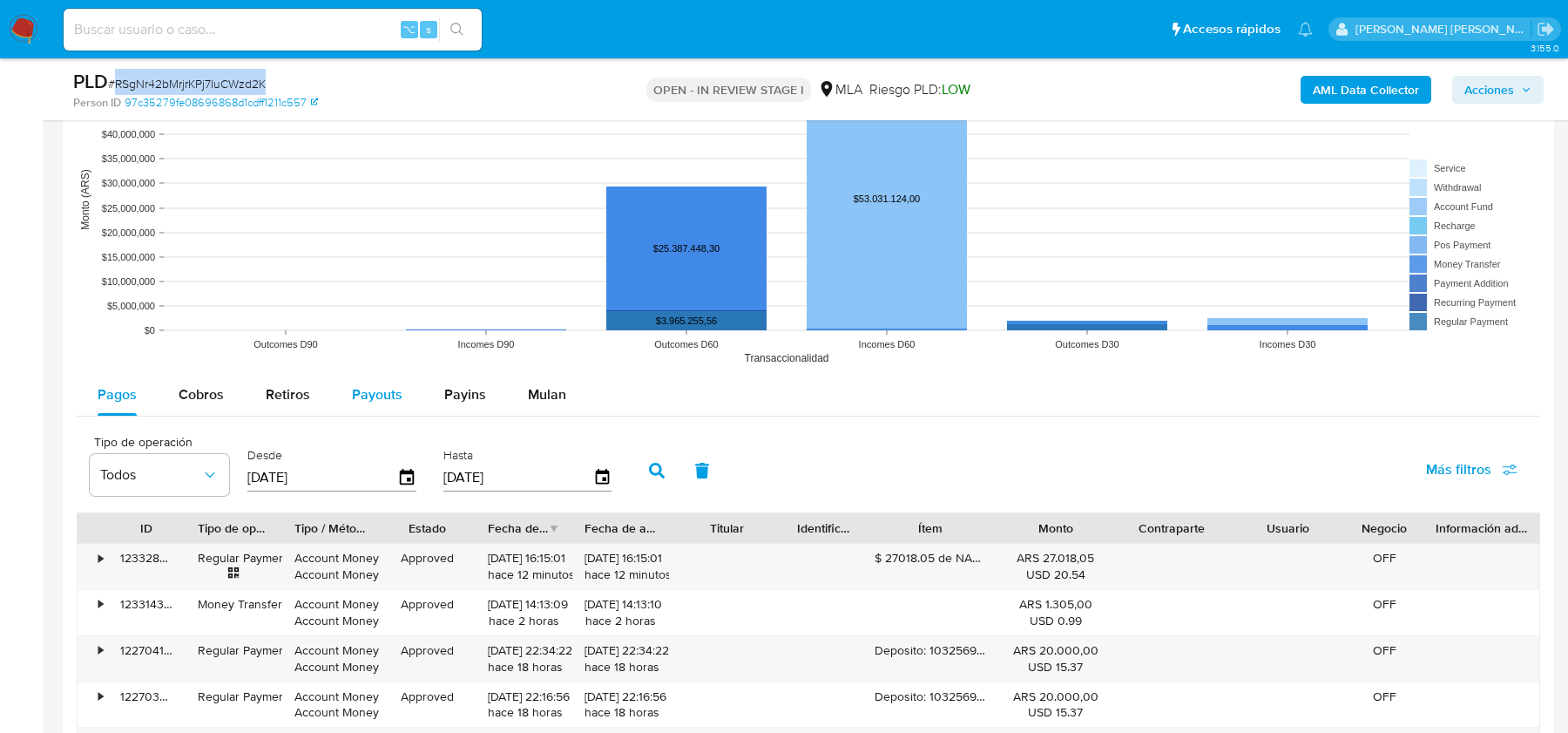
click at [387, 392] on span "Payouts" at bounding box center [376, 394] width 50 height 20
select select "10"
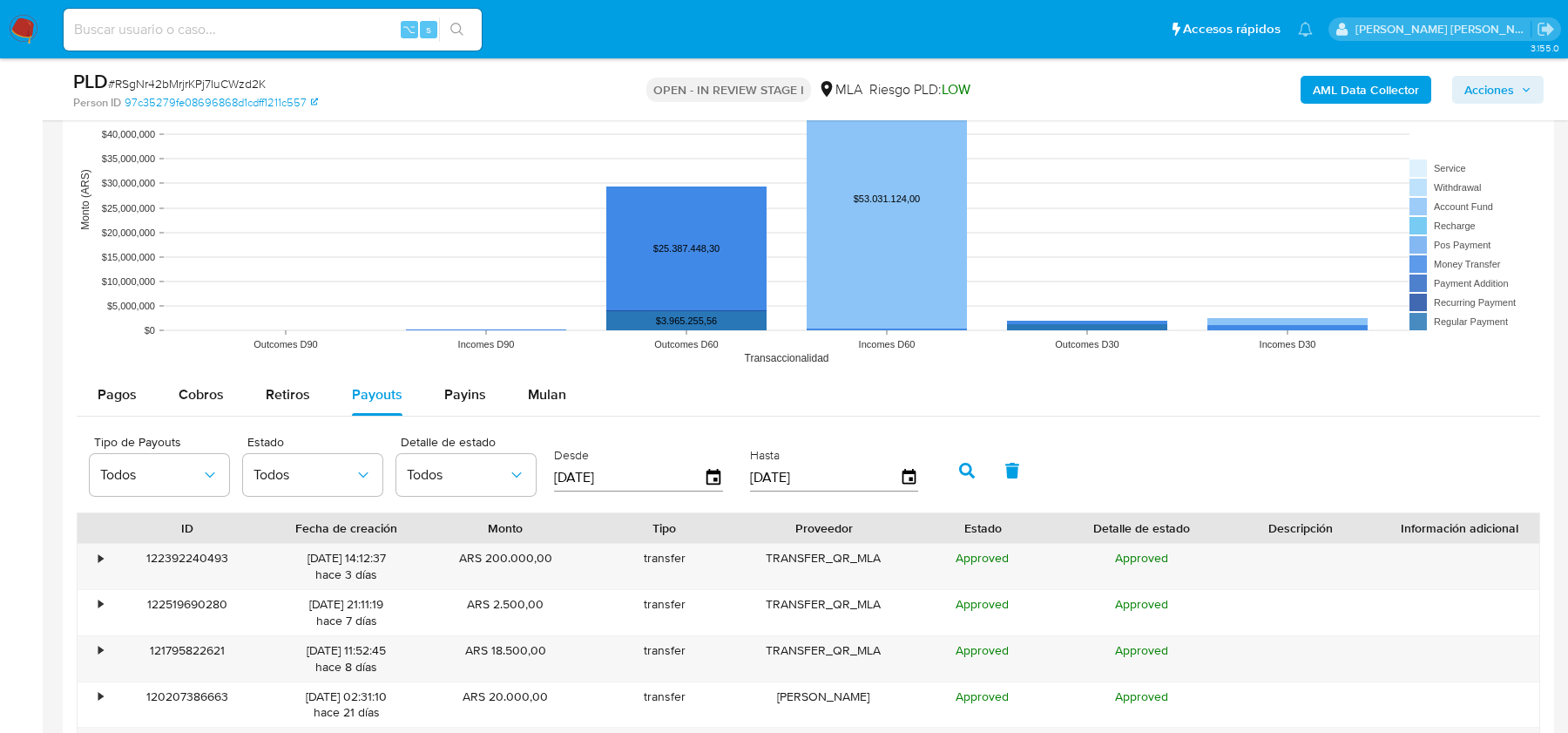
click at [605, 484] on input "[DATE]" at bounding box center [629, 477] width 150 height 27
type input "25/05/202_"
type input "[DATE]"
click at [958, 463] on icon "button" at bounding box center [966, 470] width 16 height 16
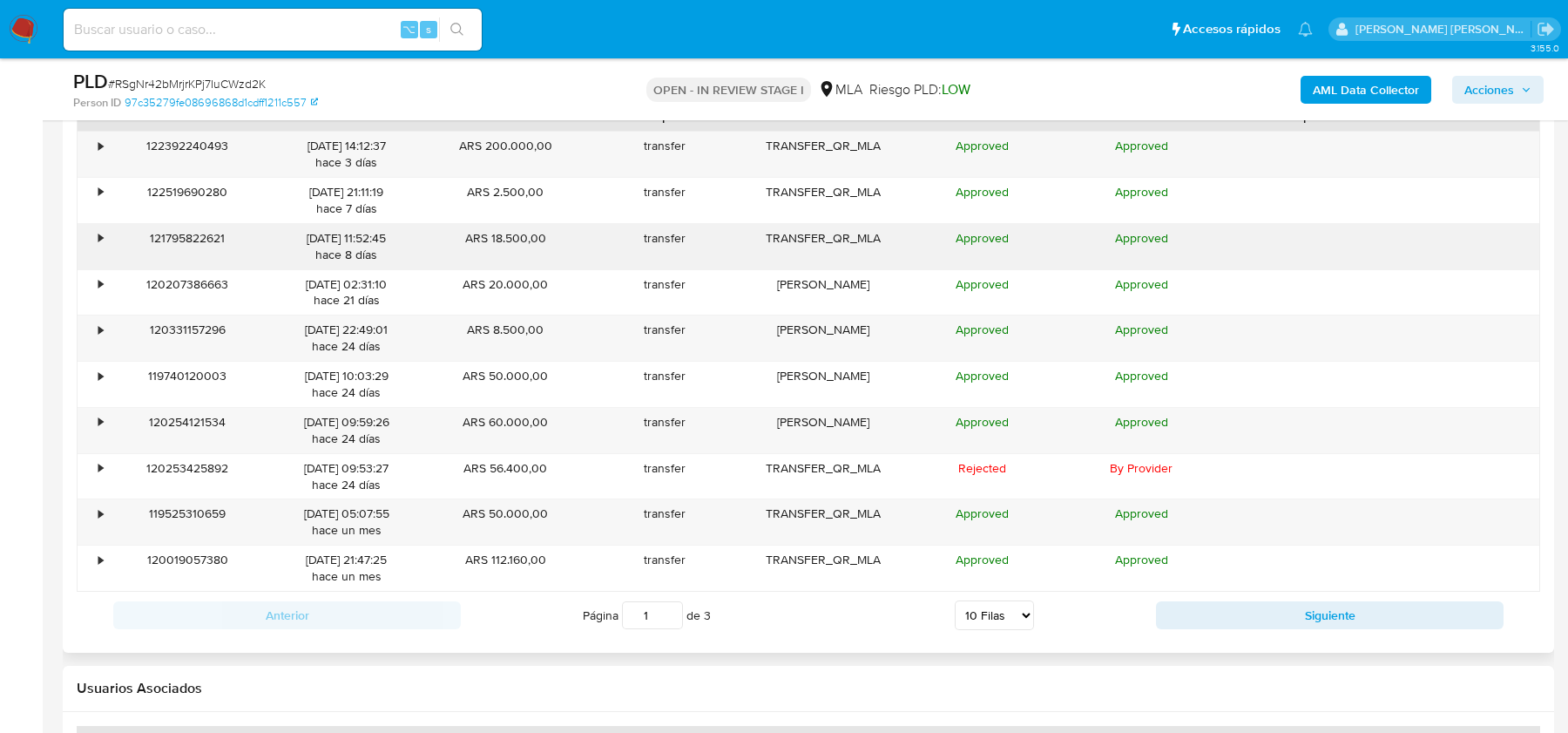
scroll to position [2432, 0]
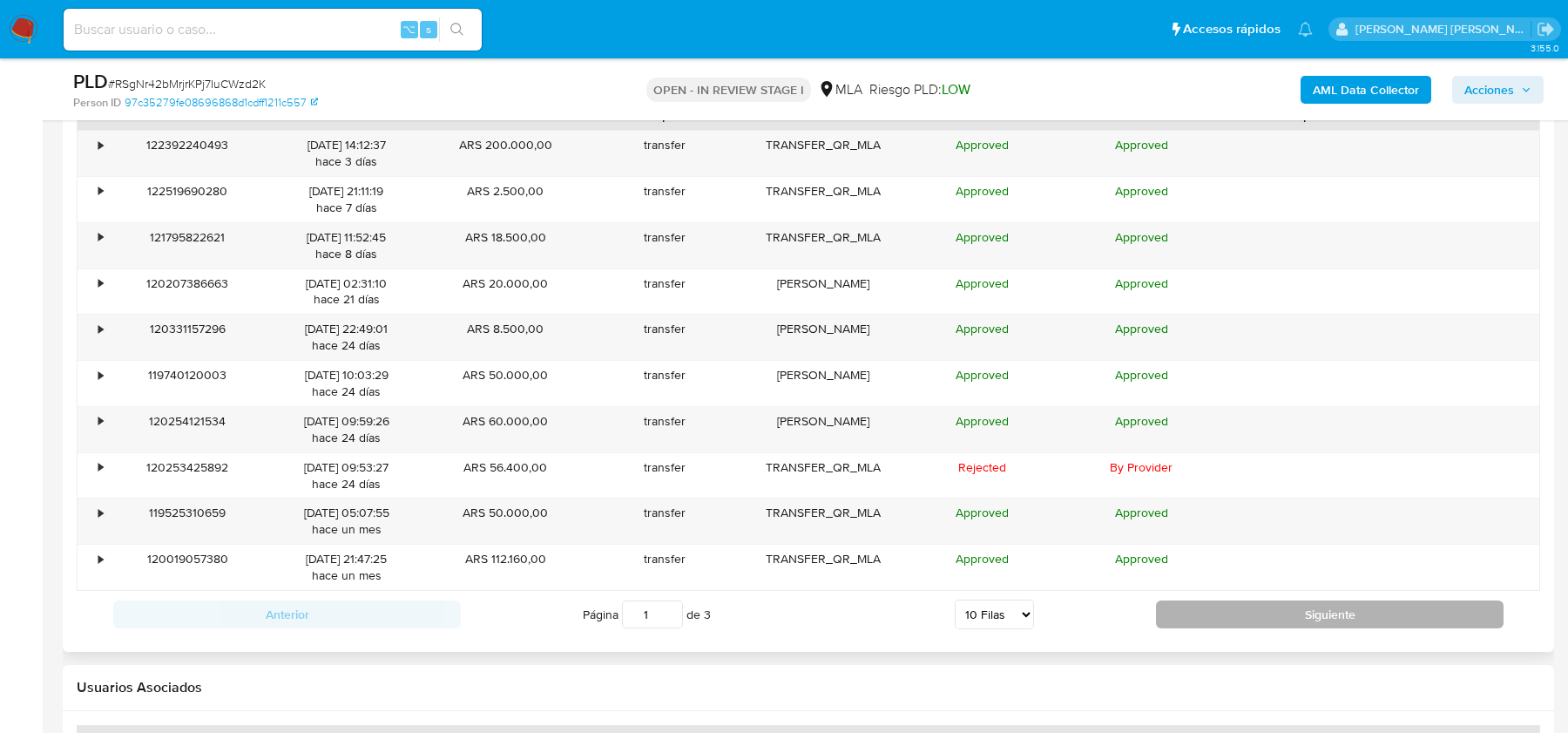
click at [1175, 611] on button "Siguiente" at bounding box center [1329, 614] width 348 height 27
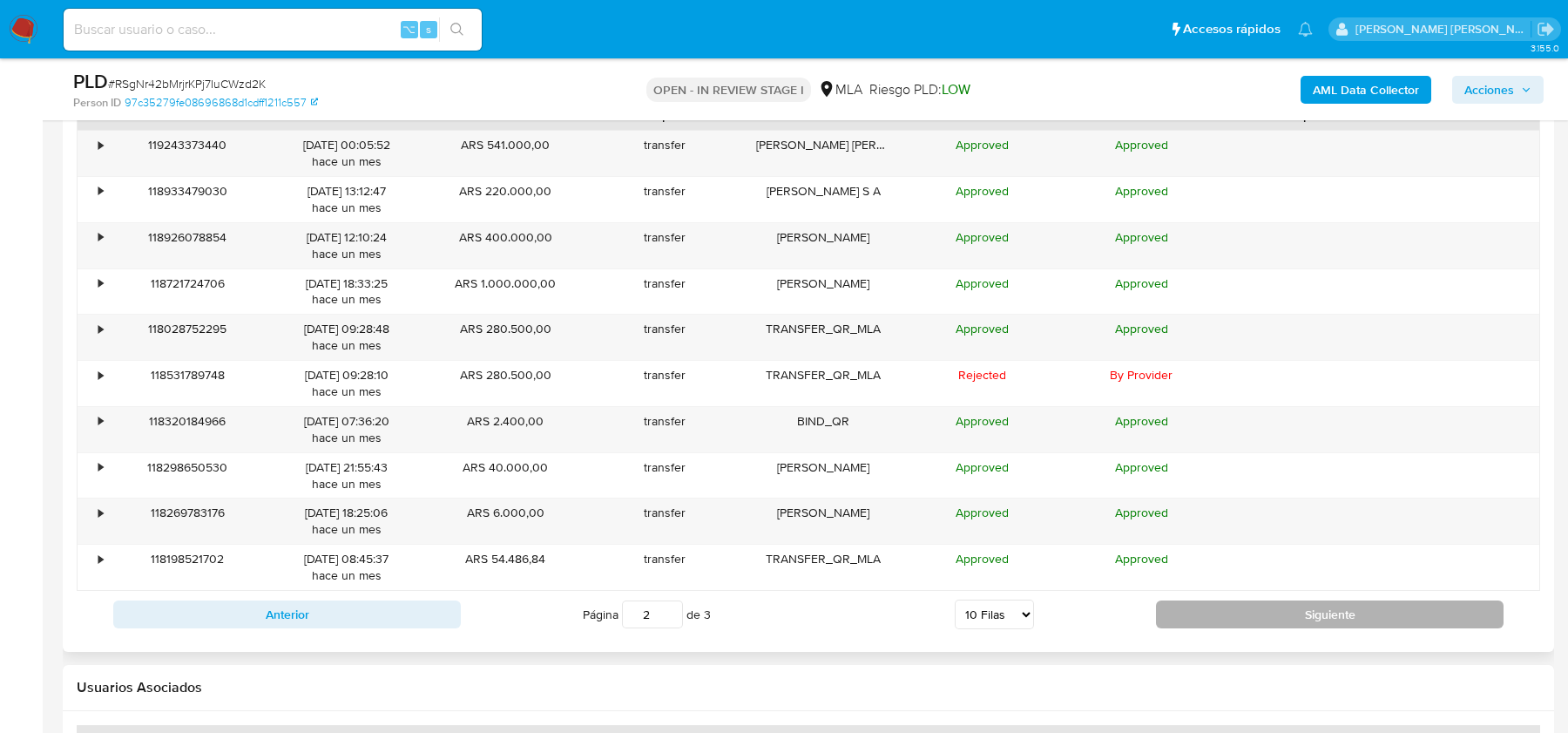
click at [1225, 604] on button "Siguiente" at bounding box center [1329, 614] width 348 height 27
type input "3"
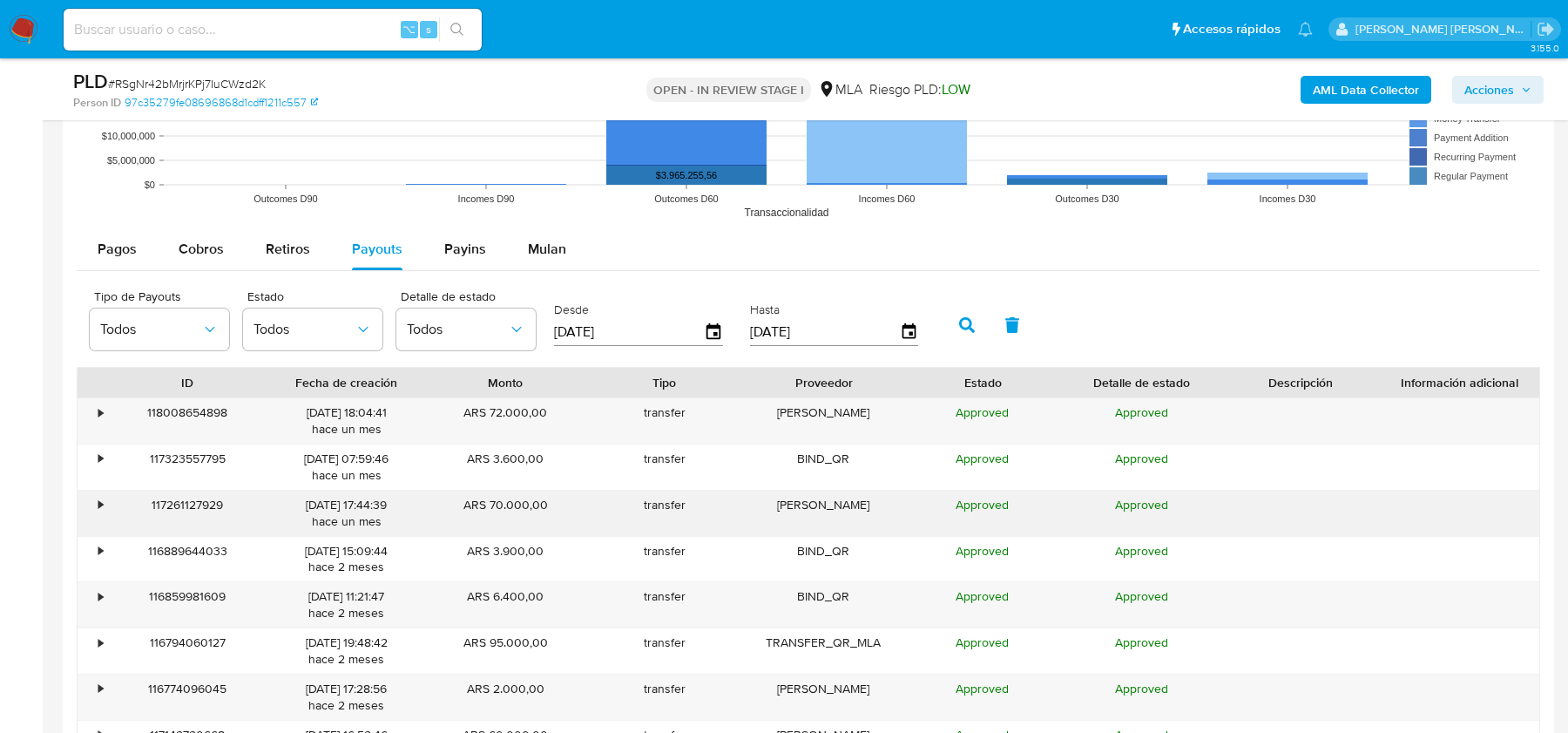
scroll to position [2093, 0]
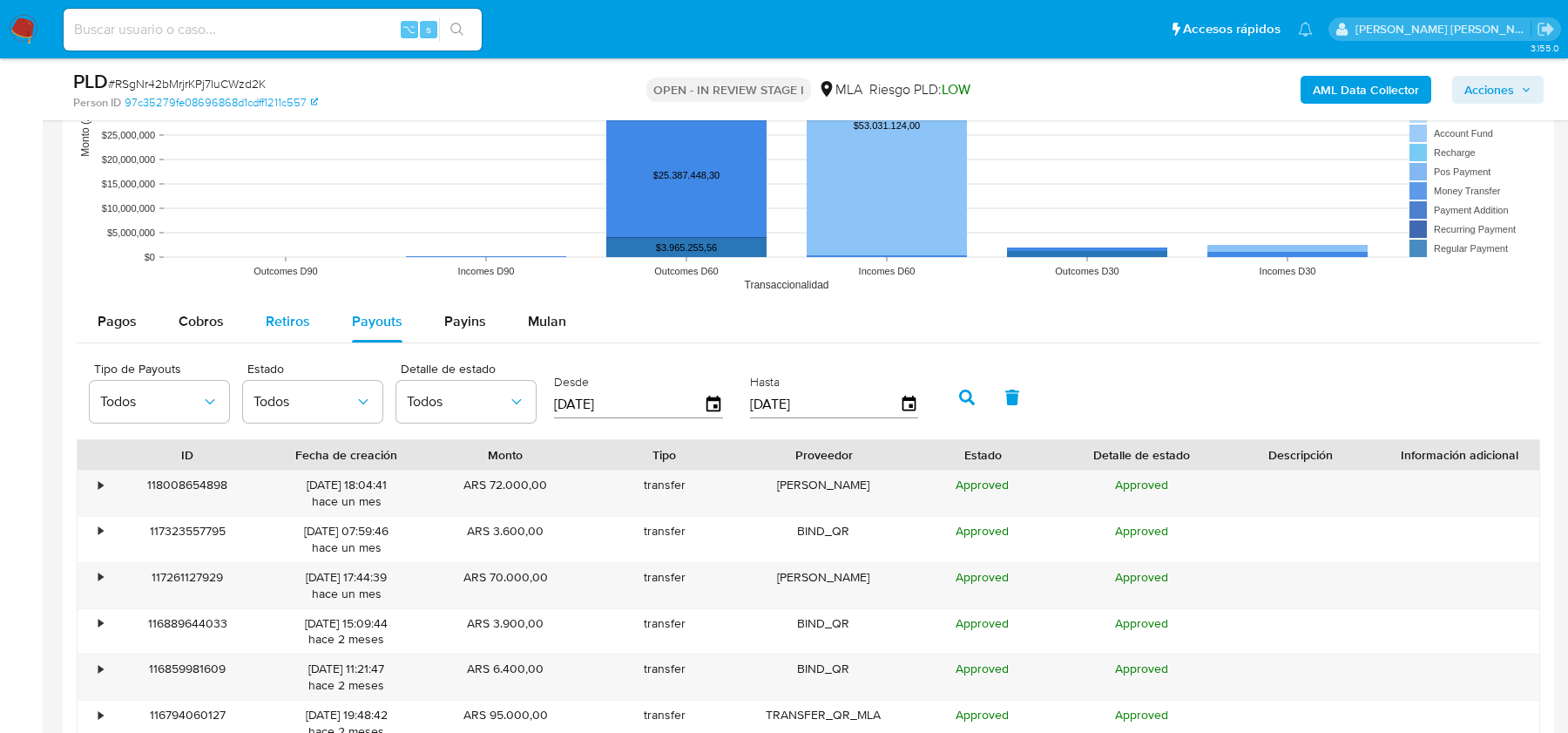
click at [286, 326] on span "Retiros" at bounding box center [287, 321] width 45 height 20
select select "10"
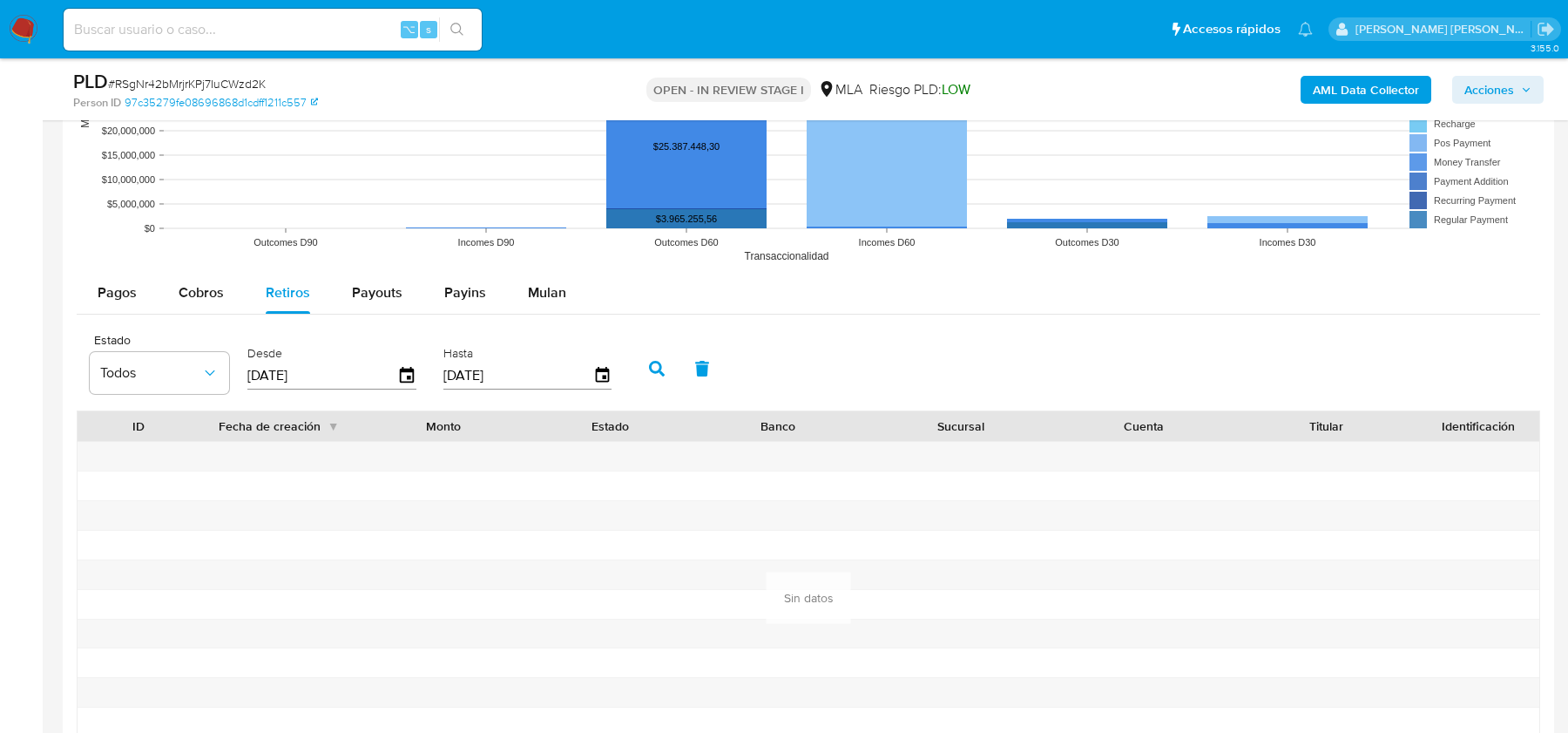
scroll to position [2127, 0]
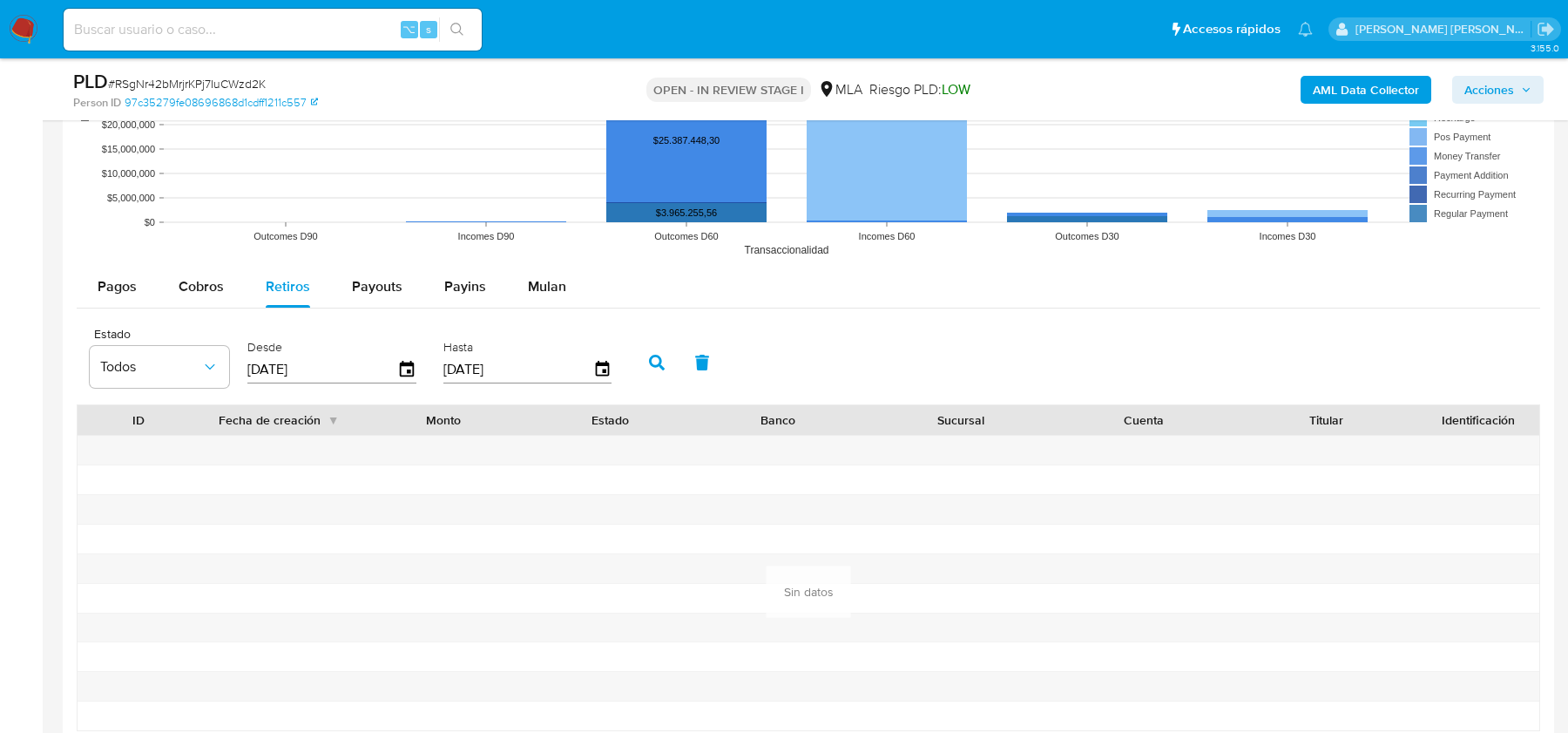
click at [358, 359] on input "[DATE]" at bounding box center [322, 369] width 150 height 27
click at [128, 285] on span "Pagos" at bounding box center [117, 285] width 39 height 20
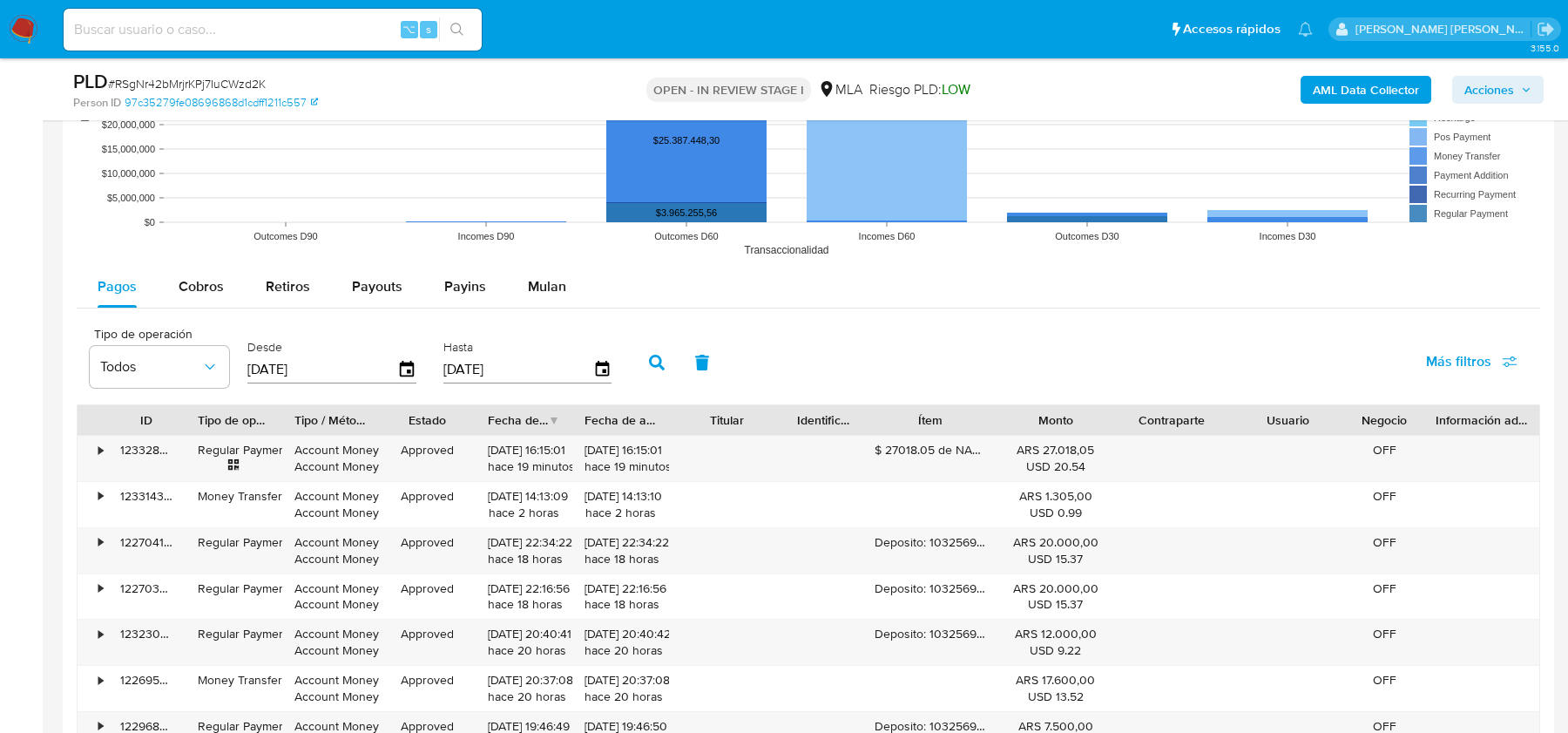
click at [337, 360] on input "[DATE]" at bounding box center [322, 369] width 150 height 27
type input "25/05/202_"
type input "[DATE]"
click at [636, 369] on button "button" at bounding box center [657, 362] width 46 height 42
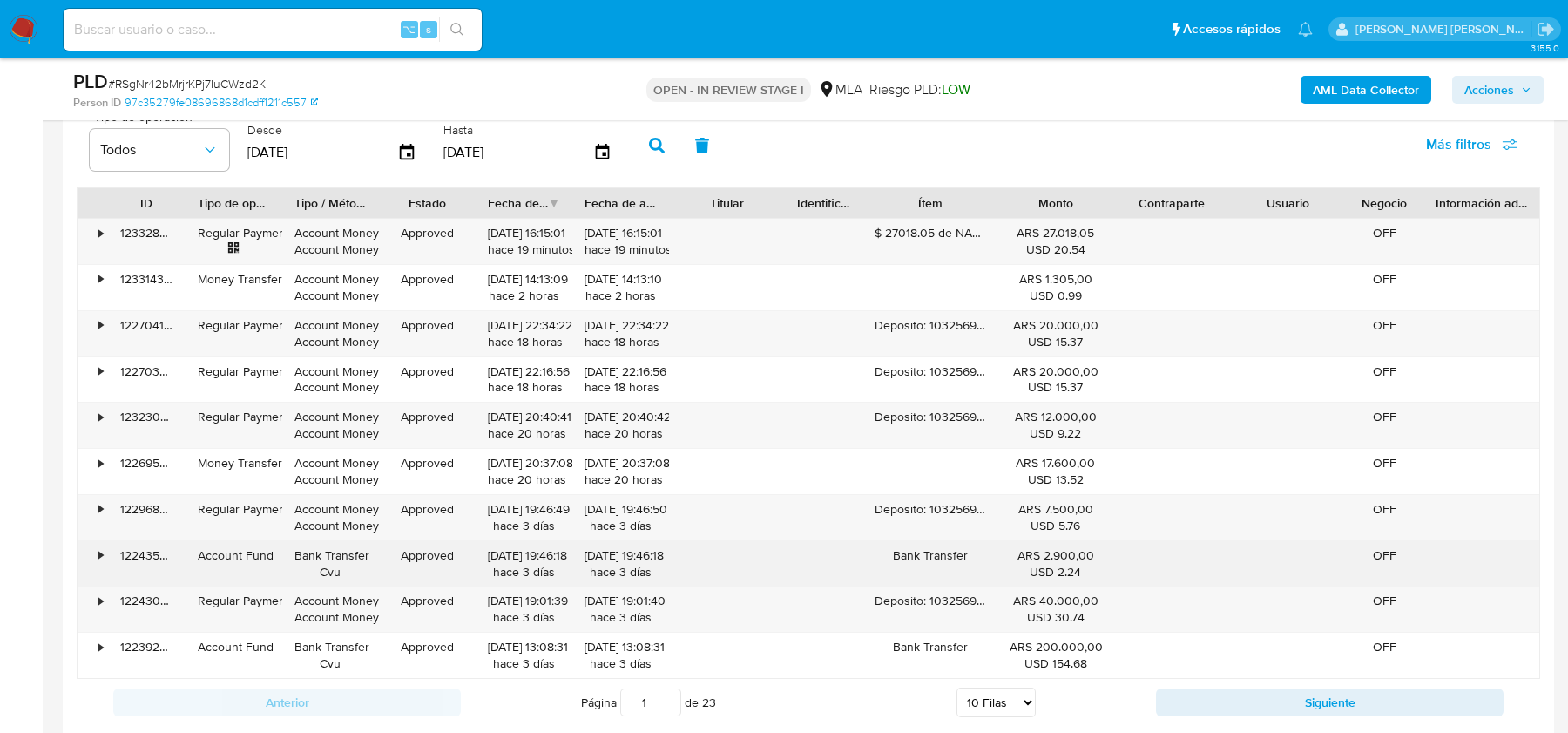
scroll to position [2383, 0]
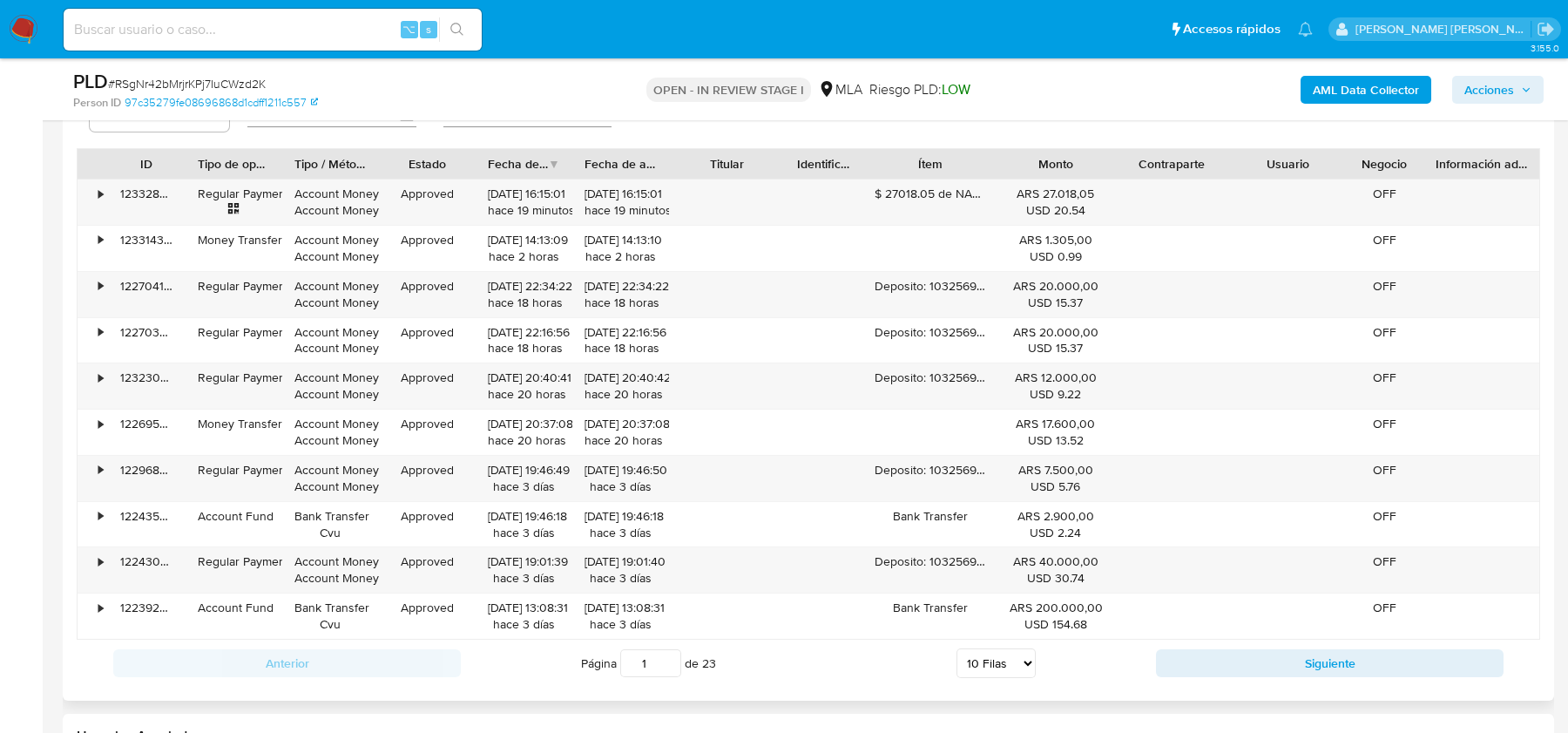
click at [984, 651] on select "5 Filas 10 Filas 20 Filas 25 Filas 50 Filas 100 Filas" at bounding box center [996, 662] width 80 height 29
select select "50"
click at [957, 648] on select "5 Filas 10 Filas 20 Filas 25 Filas 50 Filas 100 Filas" at bounding box center [996, 662] width 80 height 29
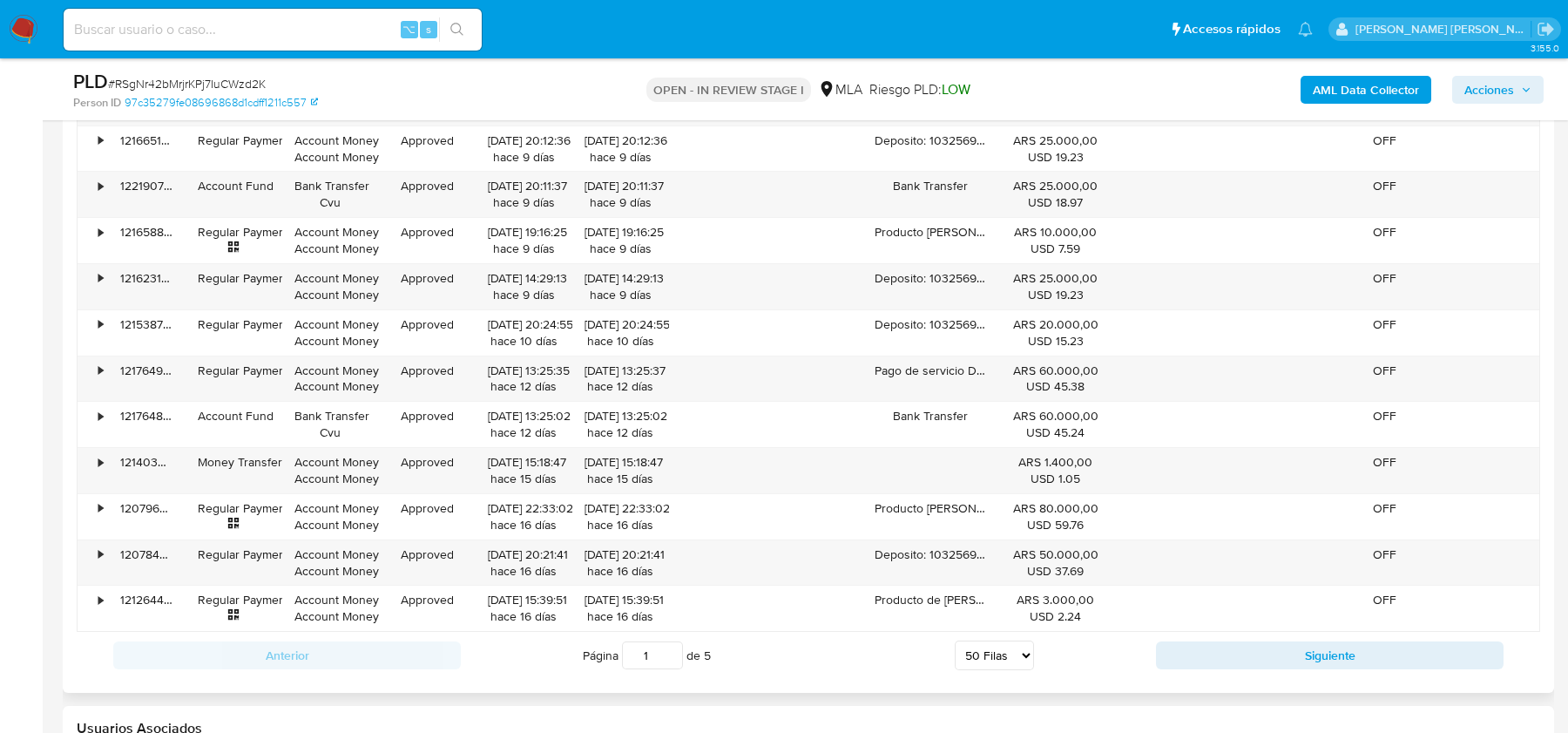
scroll to position [4260, 0]
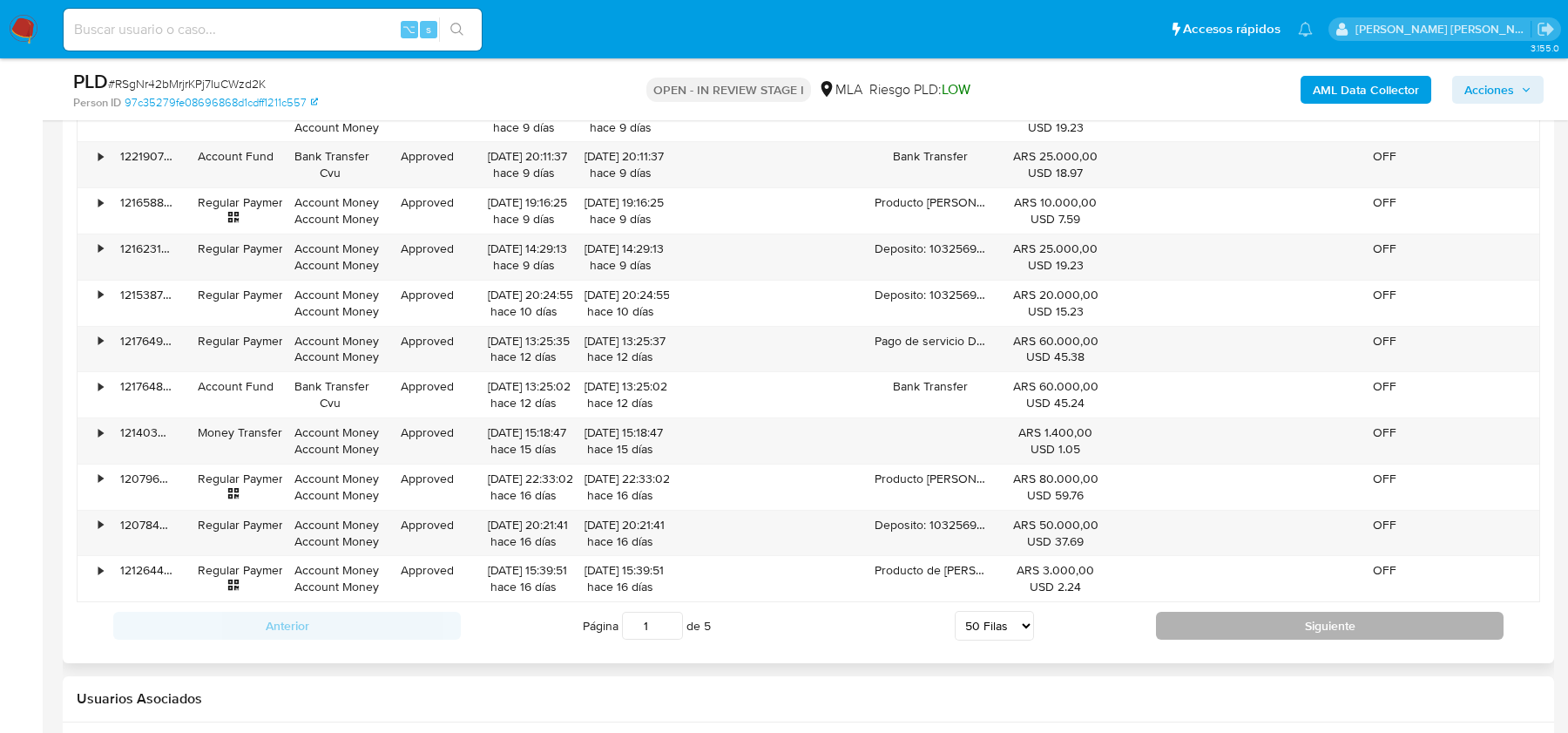
click at [1276, 612] on button "Siguiente" at bounding box center [1329, 625] width 348 height 27
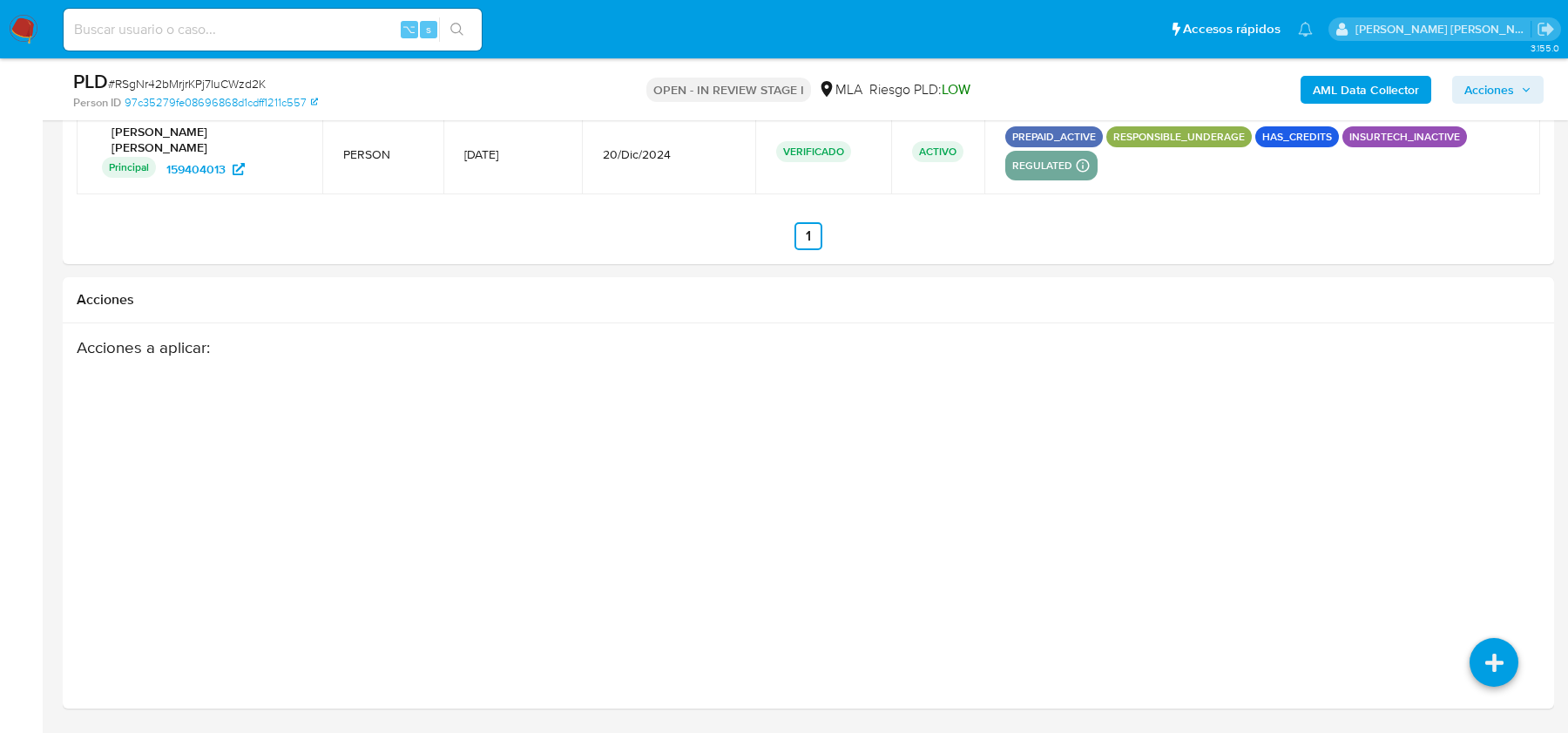
scroll to position [4096, 0]
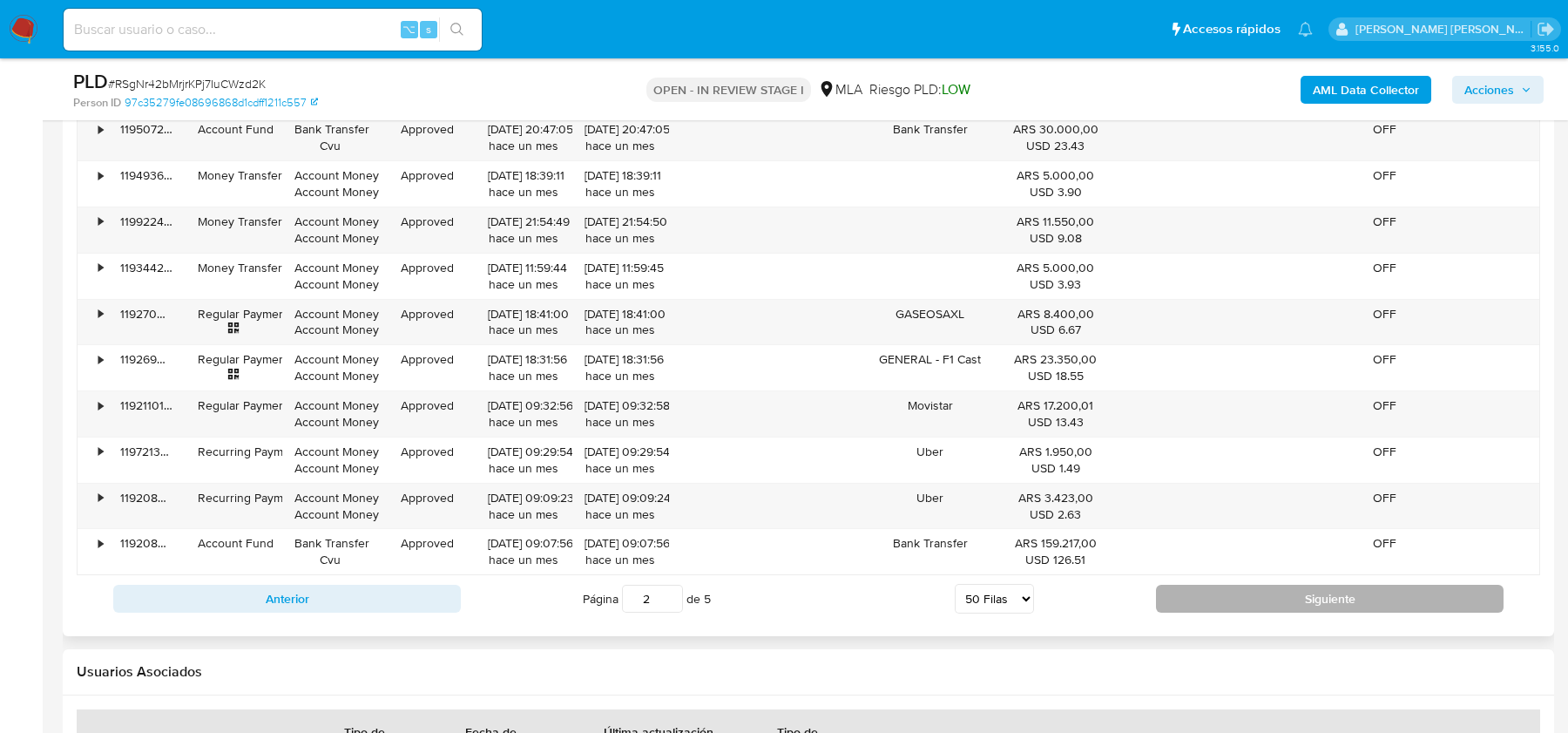
click at [1181, 584] on button "Siguiente" at bounding box center [1329, 597] width 348 height 27
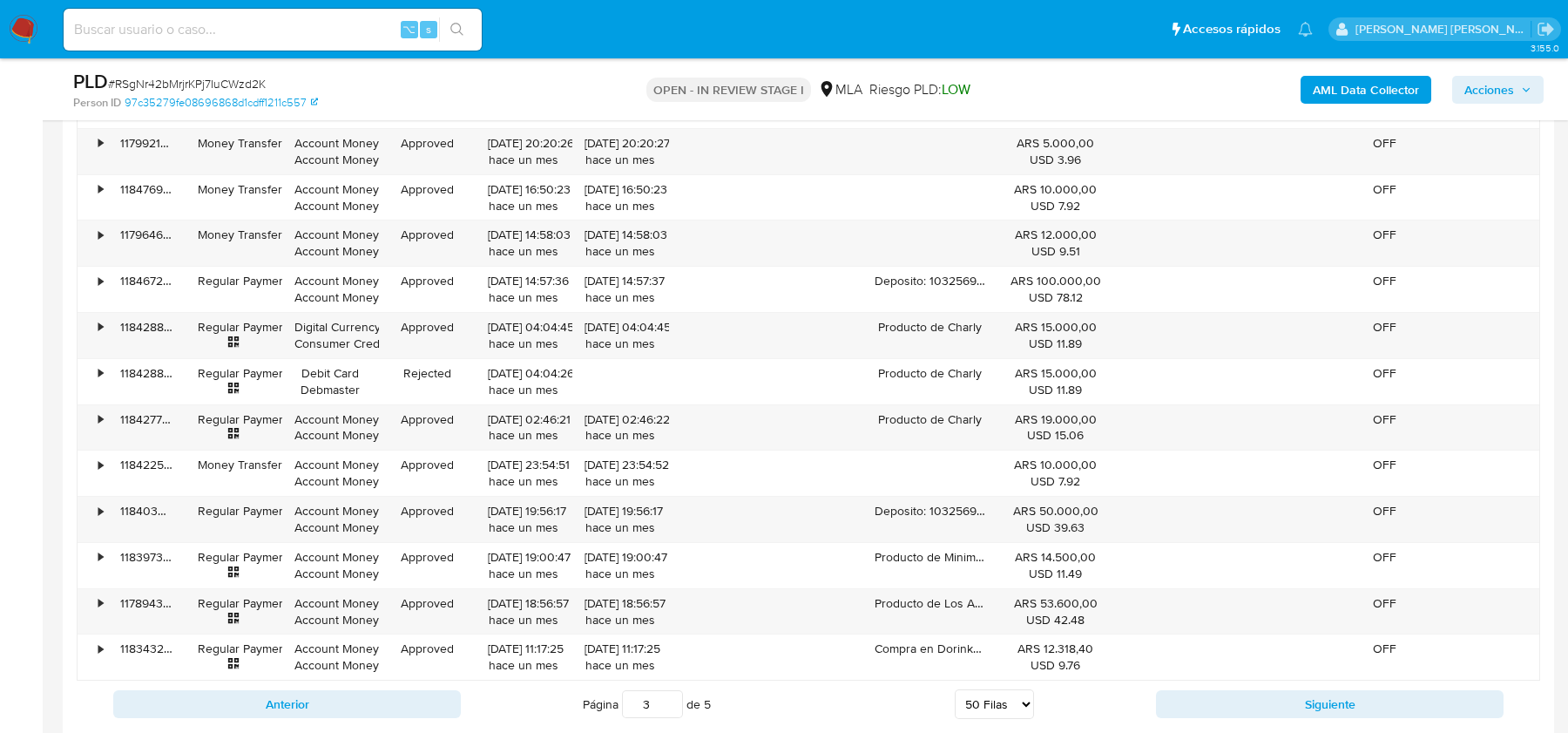
scroll to position [4187, 0]
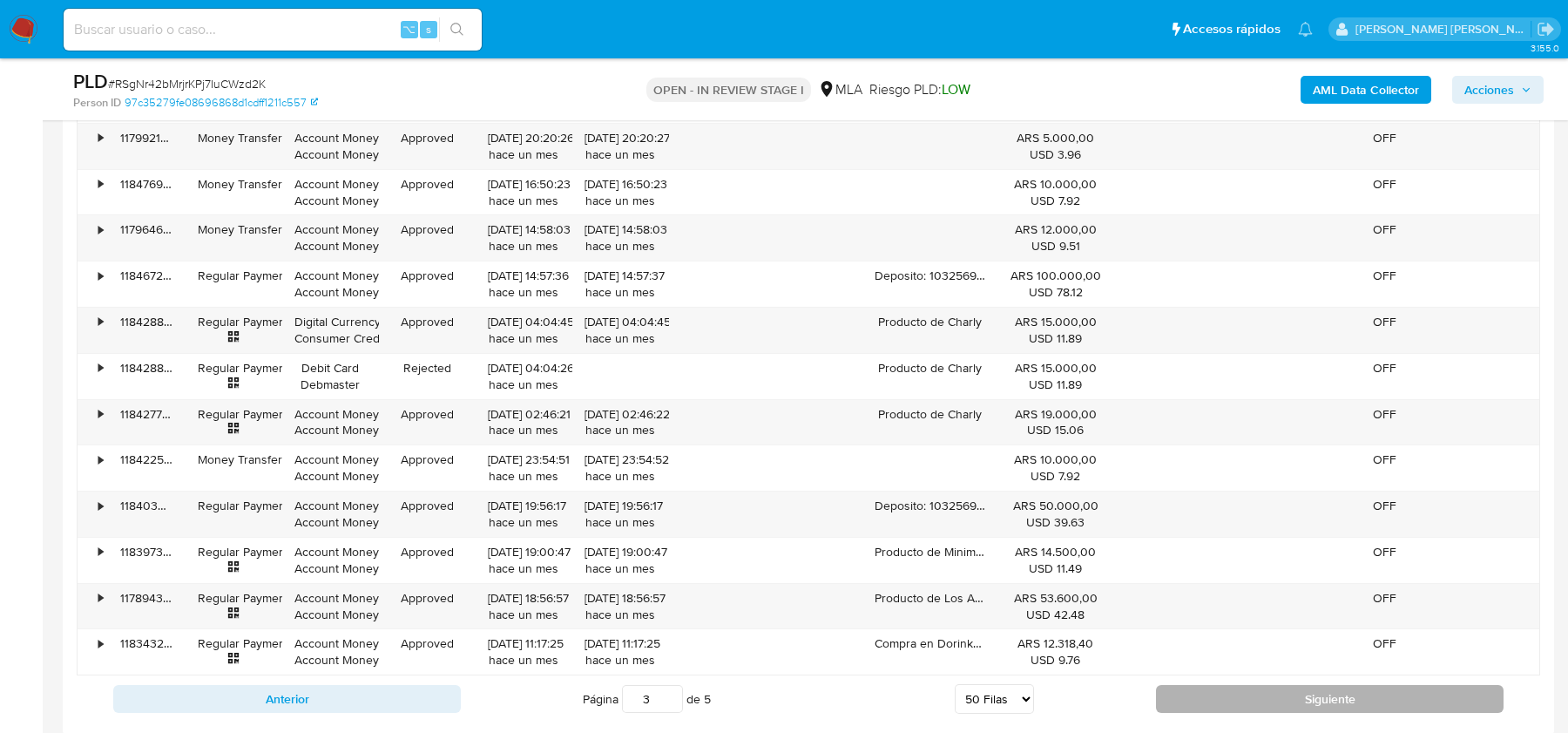
click at [1221, 685] on button "Siguiente" at bounding box center [1329, 698] width 348 height 27
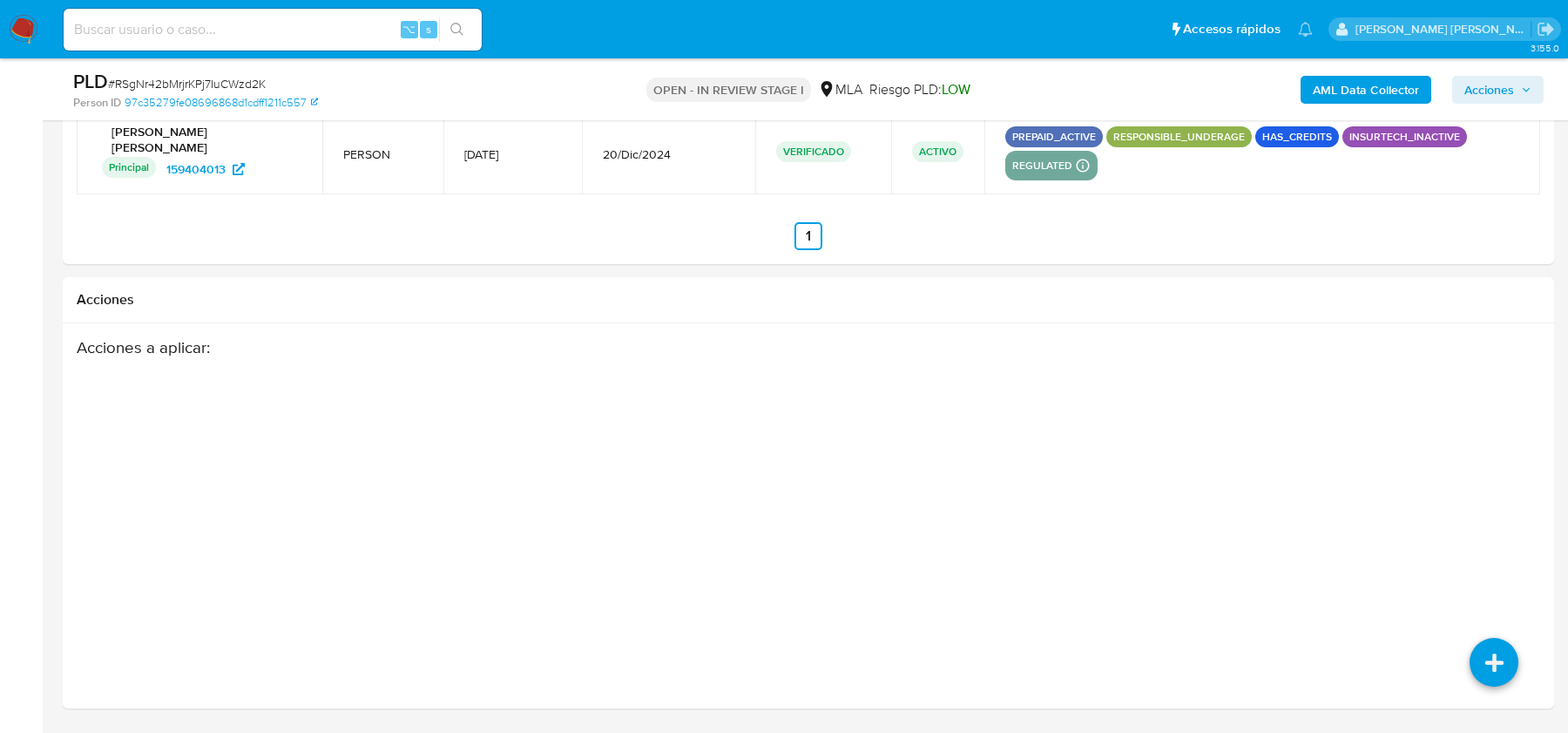
scroll to position [4096, 0]
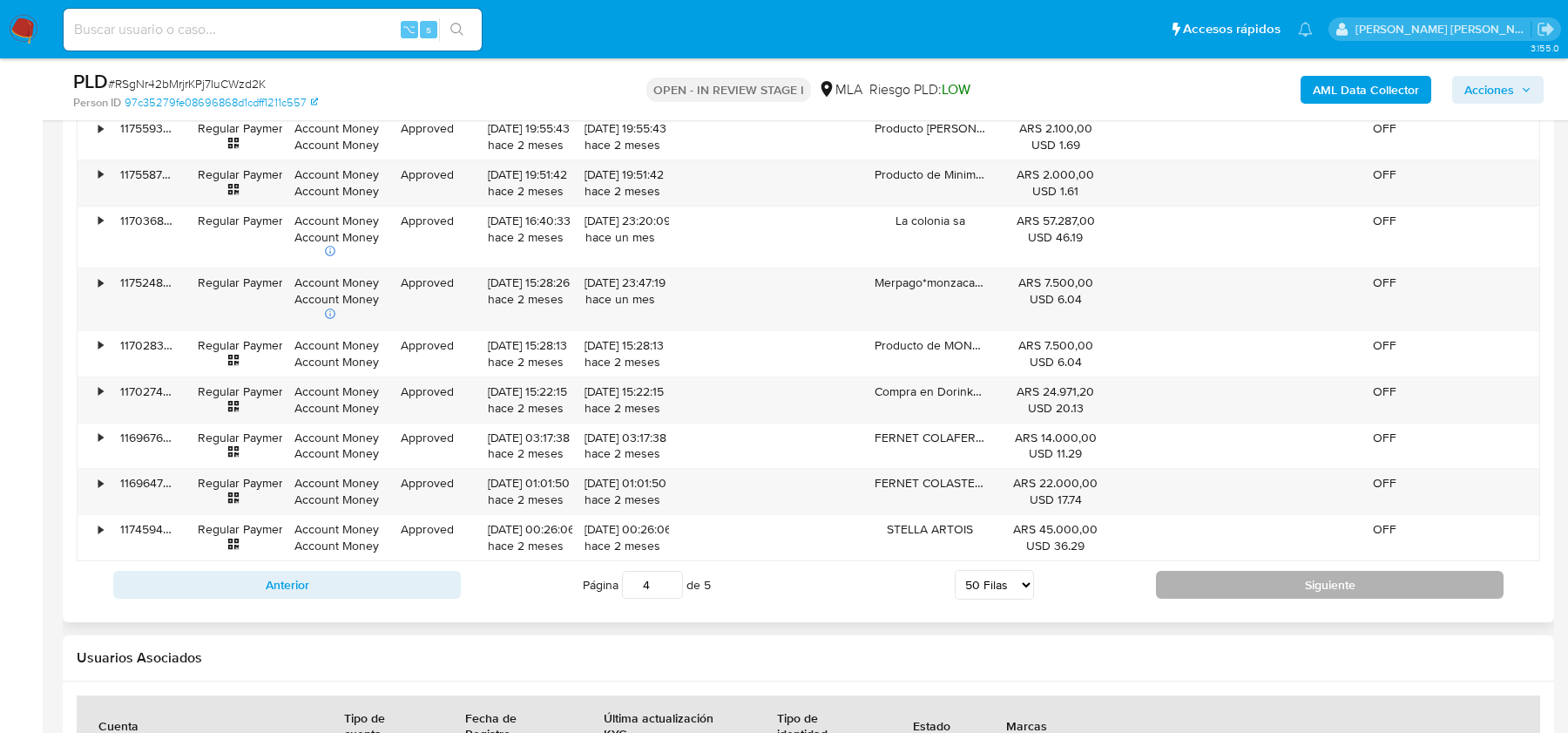
click at [1230, 573] on button "Siguiente" at bounding box center [1329, 584] width 348 height 27
type input "5"
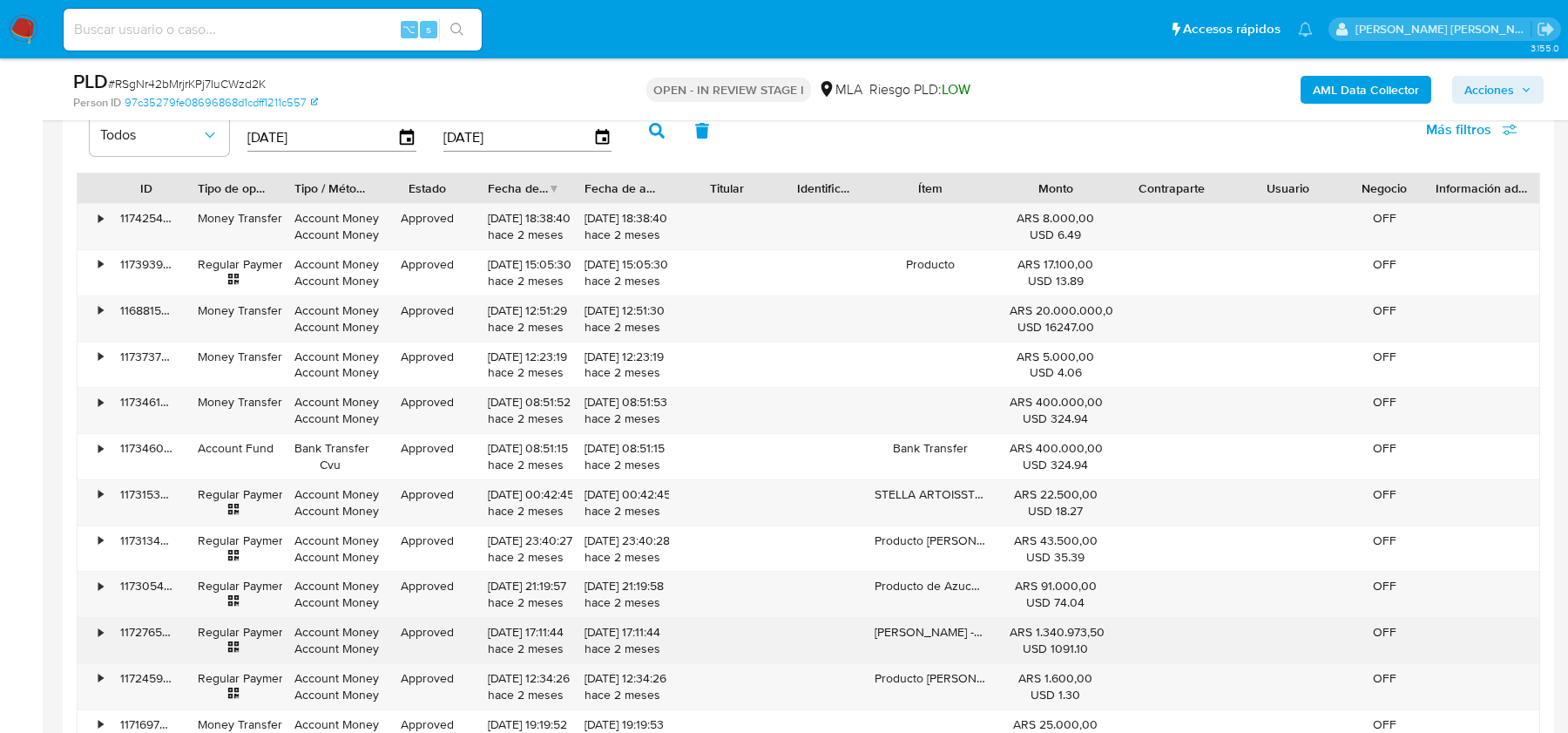
scroll to position [2347, 0]
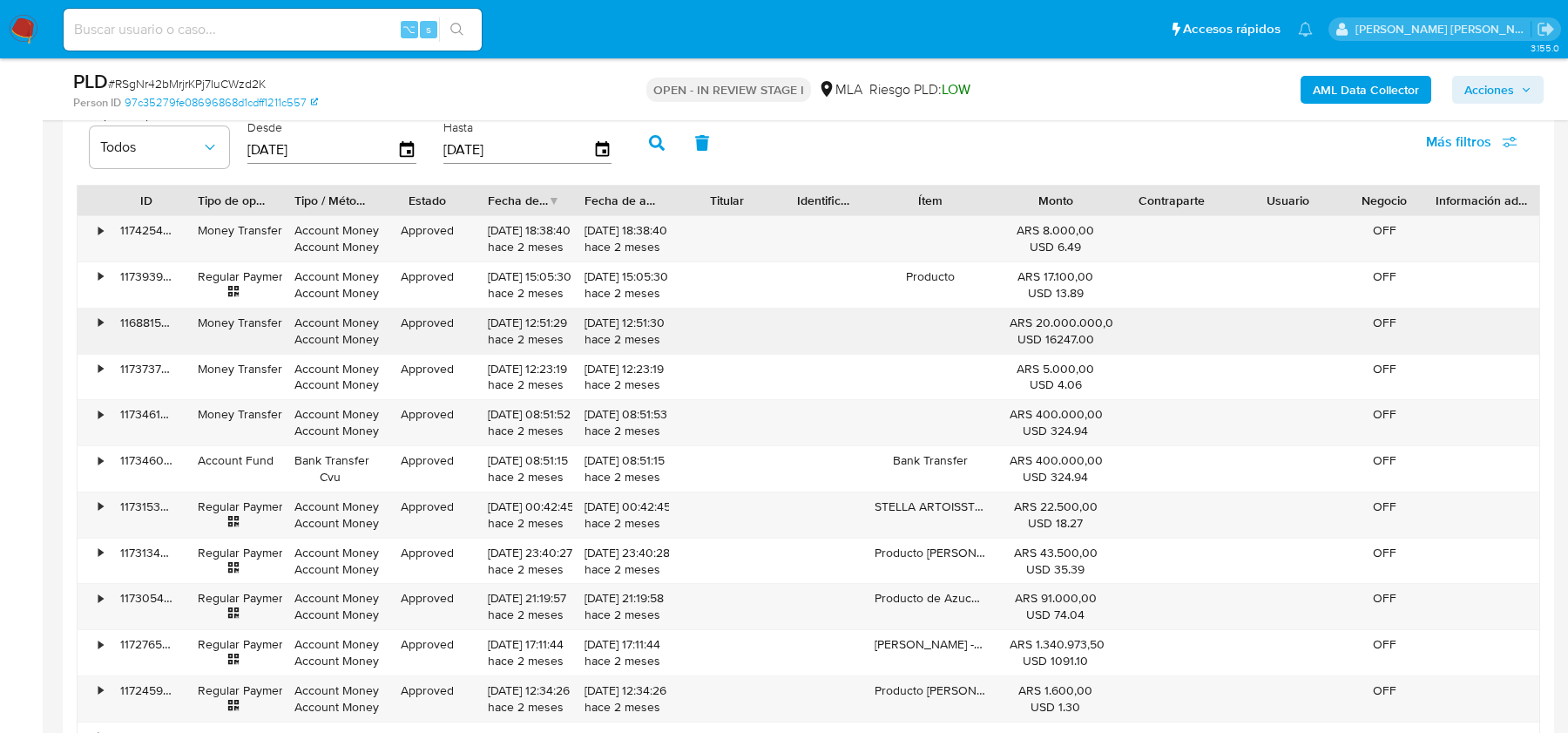
click at [100, 316] on div "•" at bounding box center [100, 322] width 5 height 16
